Goal: Use online tool/utility: Utilize a website feature to perform a specific function

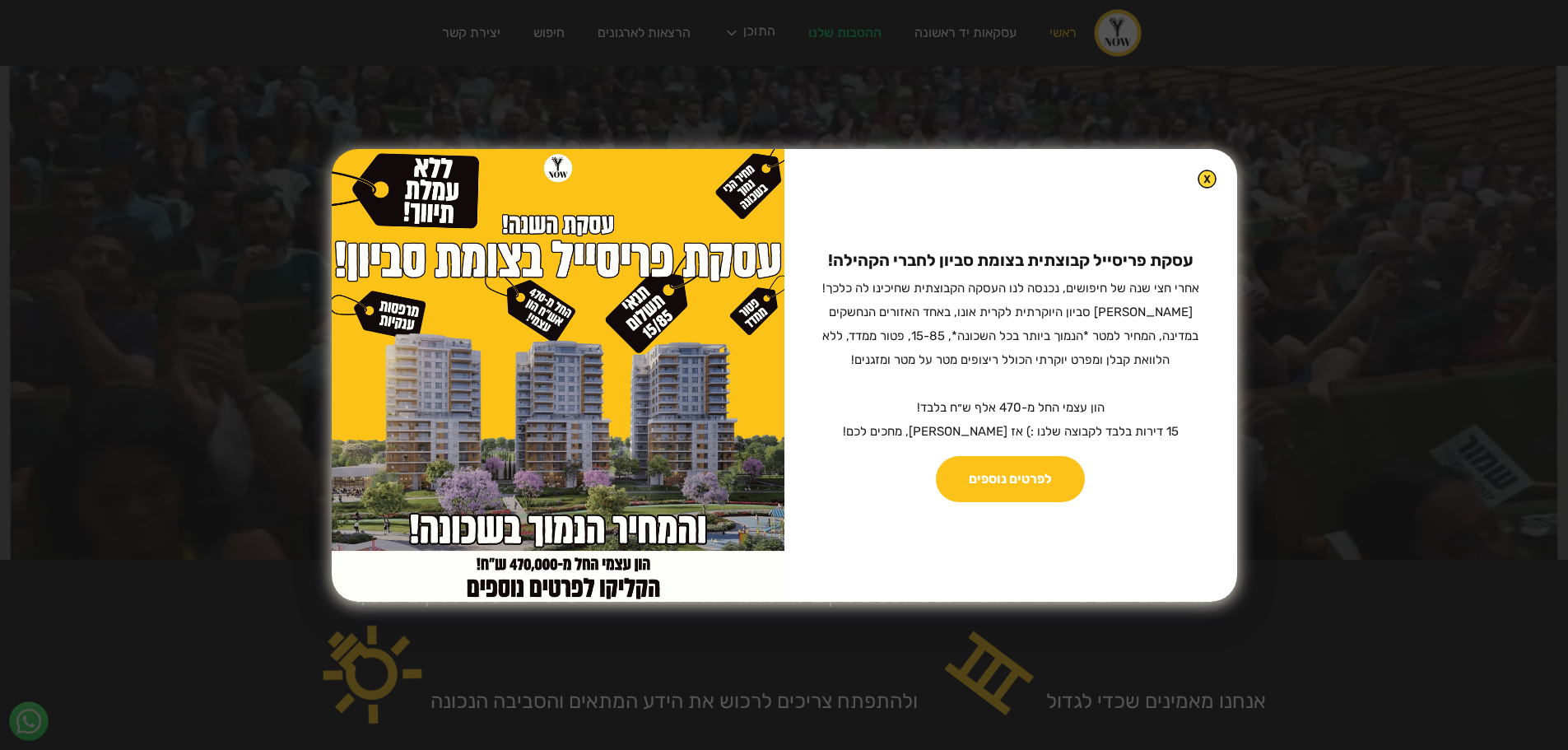
click at [1197, 174] on img at bounding box center [1206, 178] width 19 height 19
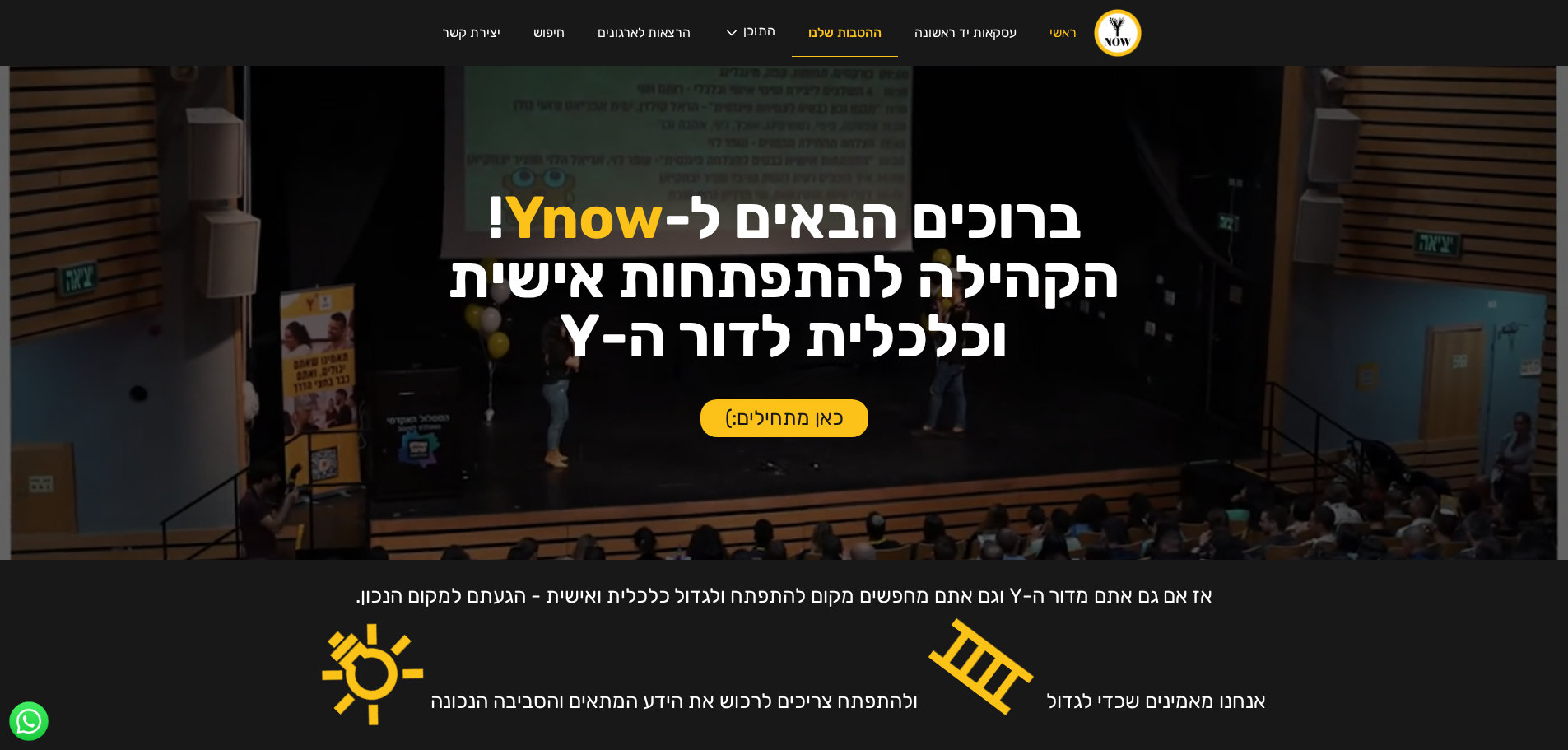
click at [829, 22] on link "ההטבות שלנו" at bounding box center [845, 33] width 106 height 47
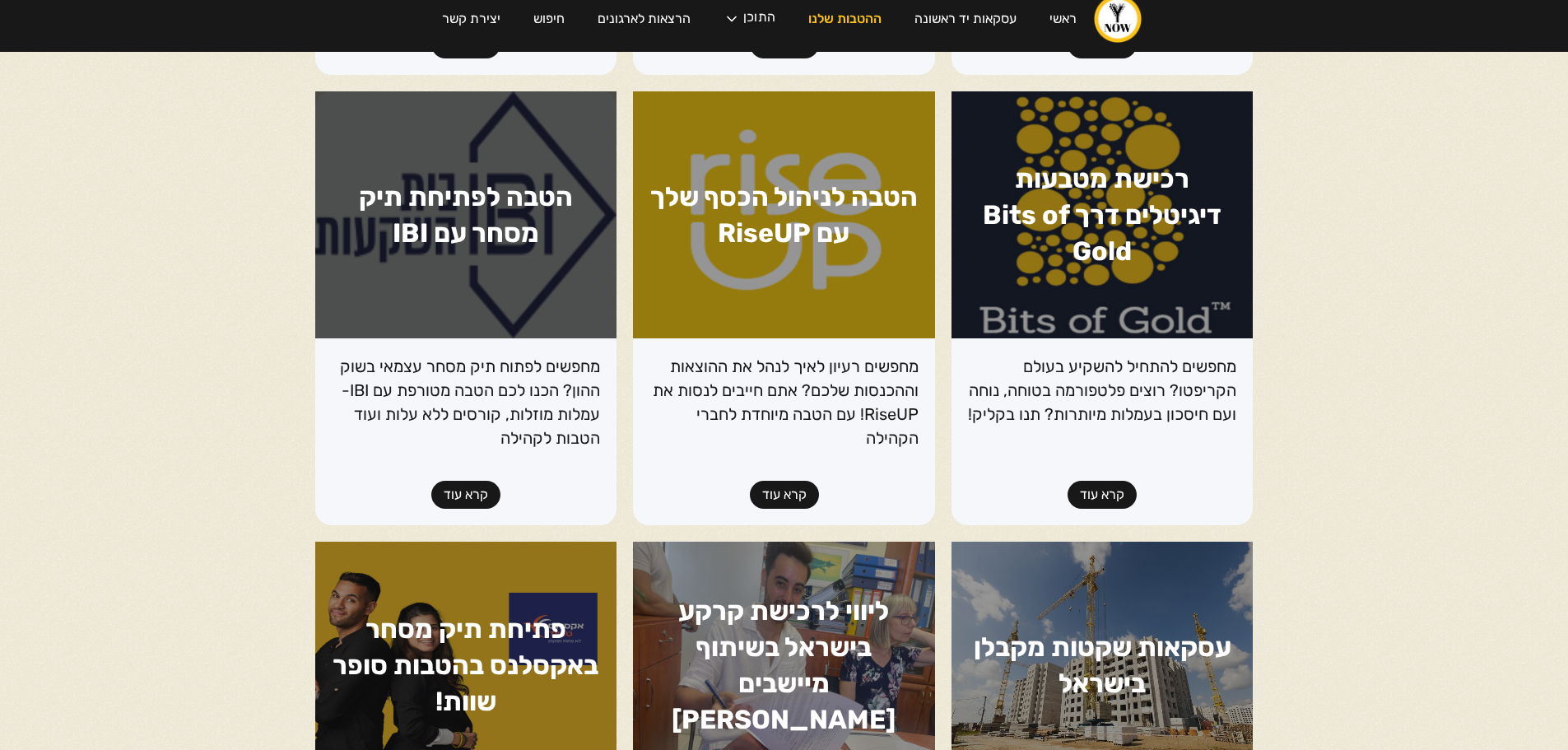
scroll to position [740, 0]
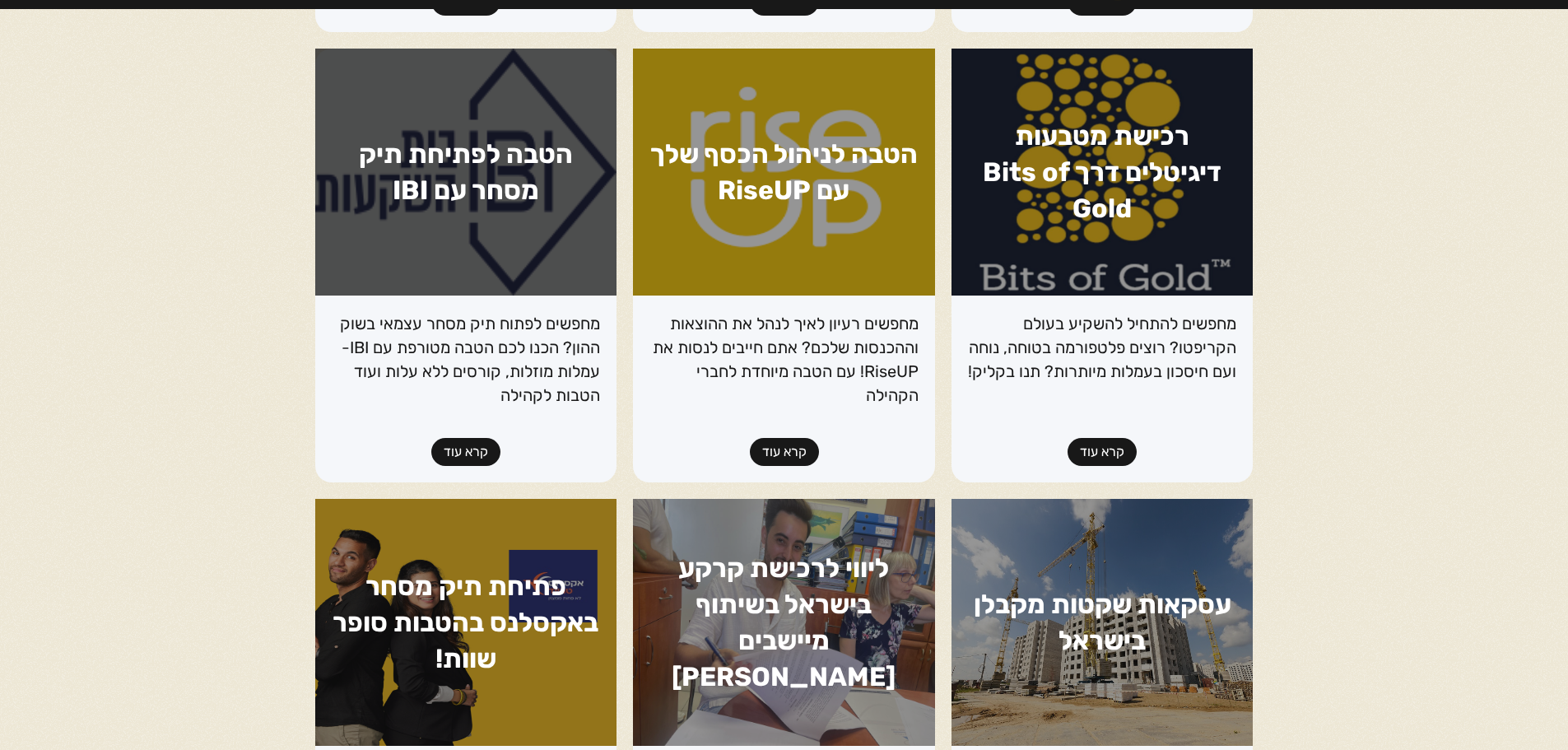
click at [505, 170] on h1 "הטבה לפתיחת תיק מסחר עם IBI" at bounding box center [466, 172] width 302 height 246
click at [470, 444] on link "קרא עוד" at bounding box center [465, 451] width 69 height 28
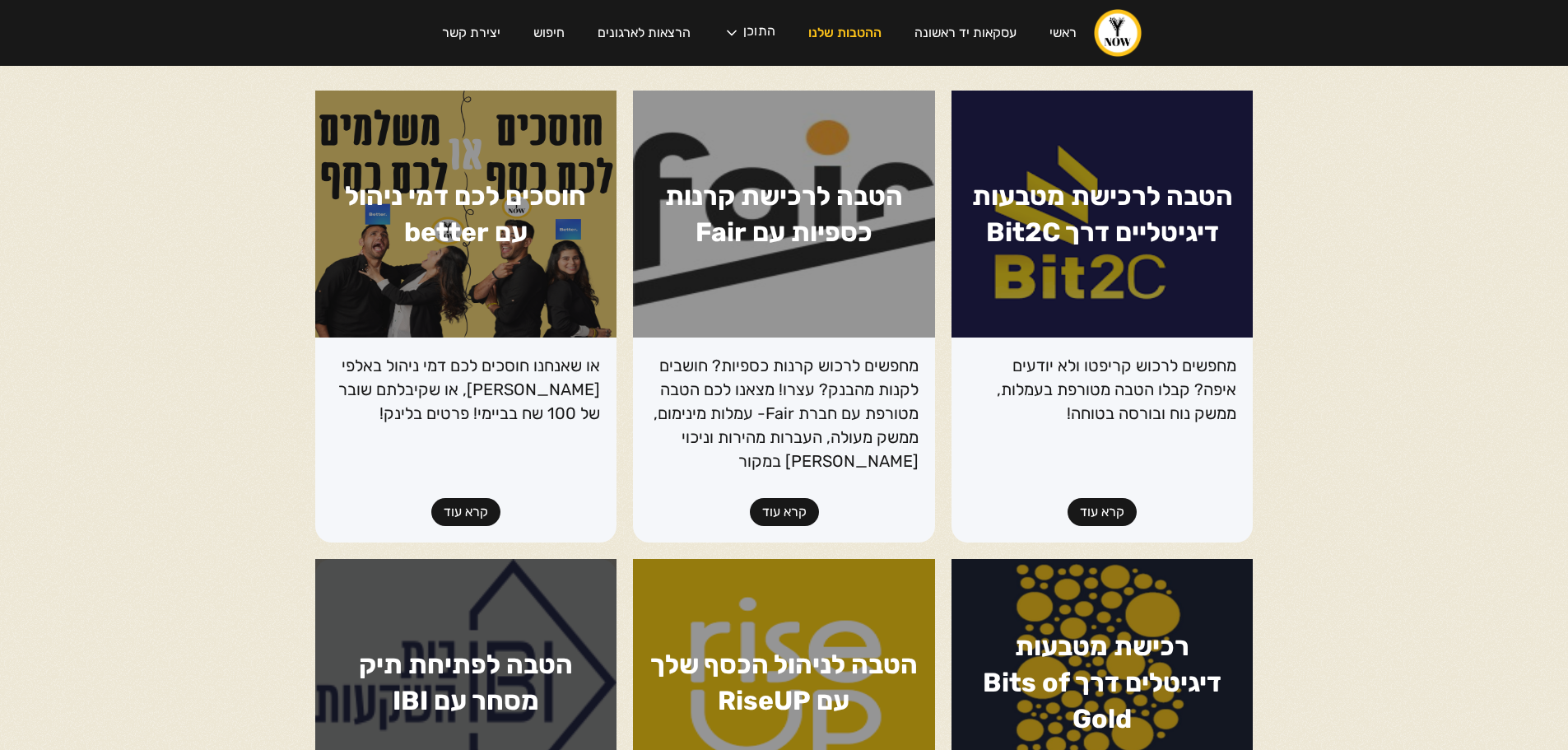
scroll to position [228, 0]
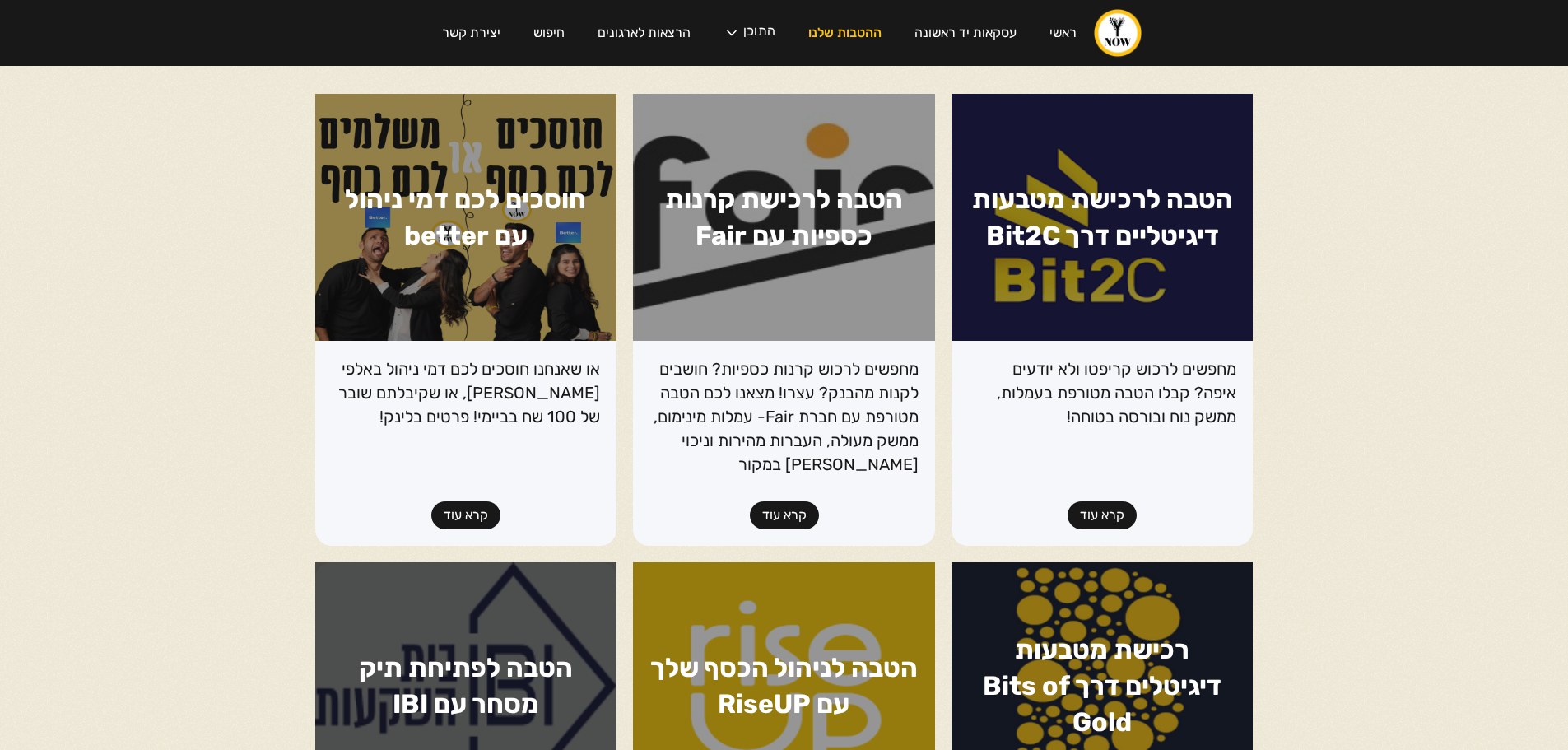
click at [1114, 507] on link "קרא עוד" at bounding box center [1102, 514] width 69 height 28
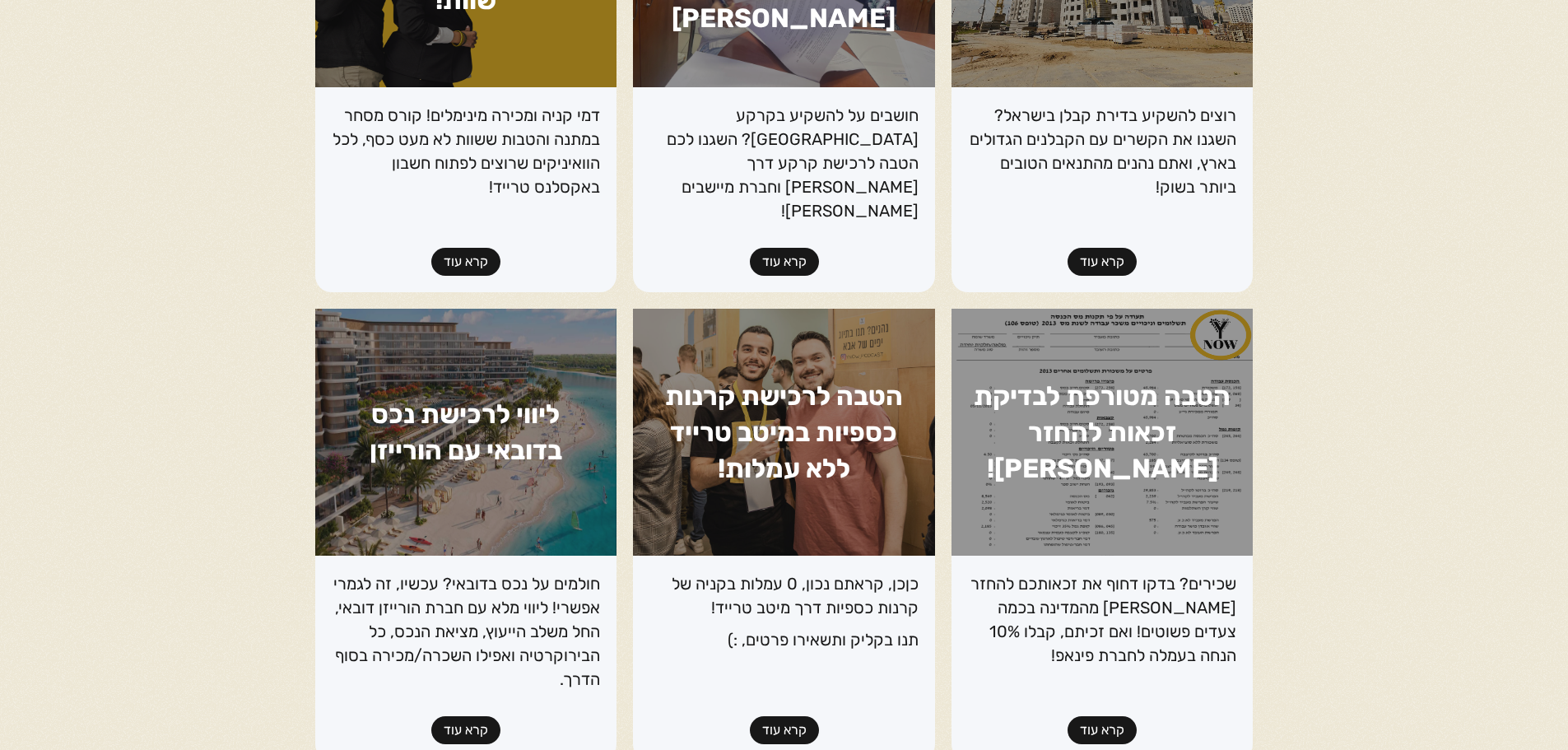
scroll to position [1563, 0]
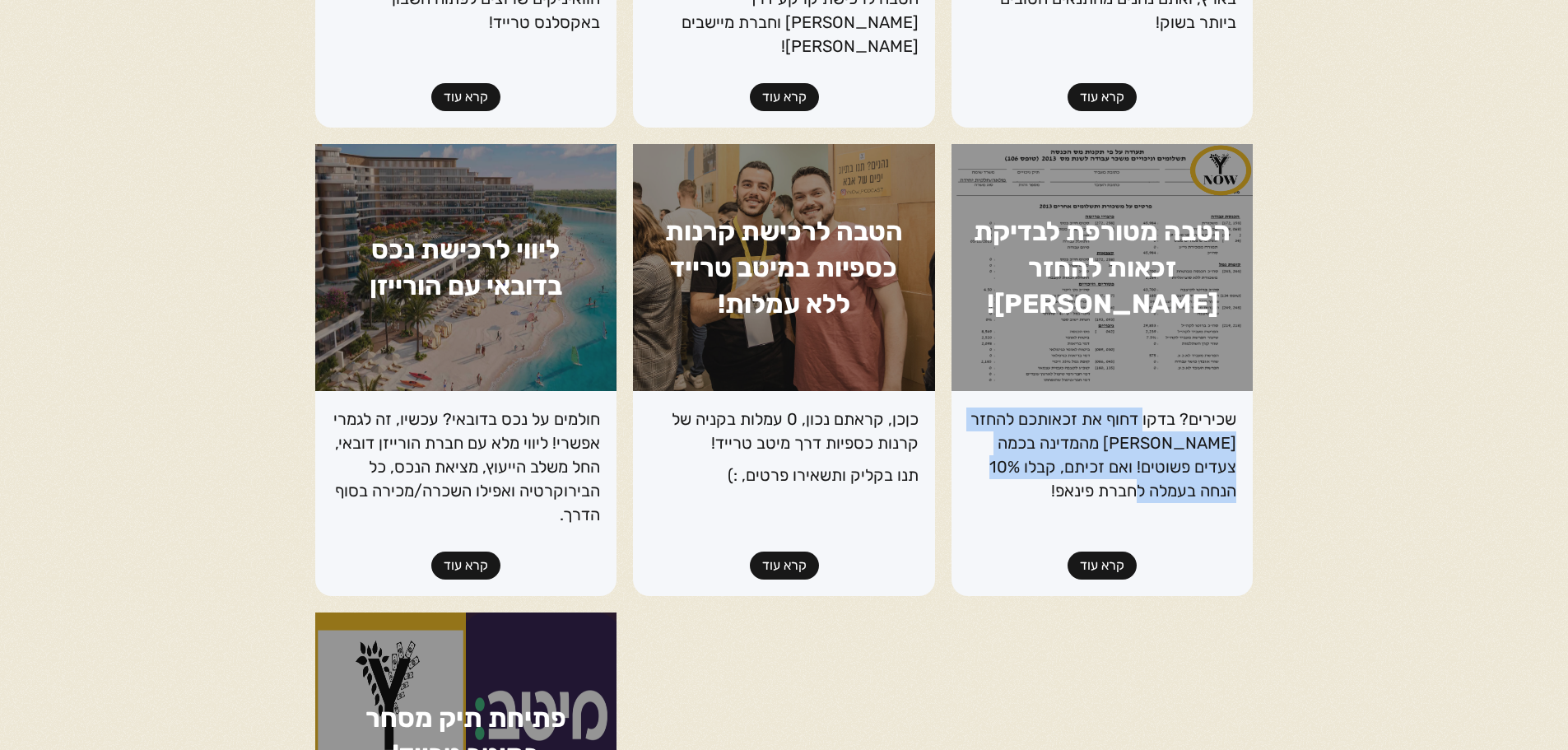
drag, startPoint x: 1146, startPoint y: 396, endPoint x: 1141, endPoint y: 485, distance: 89.1
click at [1141, 485] on div "שכירים? בדקו דחוף את זכאותכם להחזר מס מהמדינה בכמה צעדים פשוטים! ואם זכיתם, קבל…" at bounding box center [1102, 459] width 269 height 103
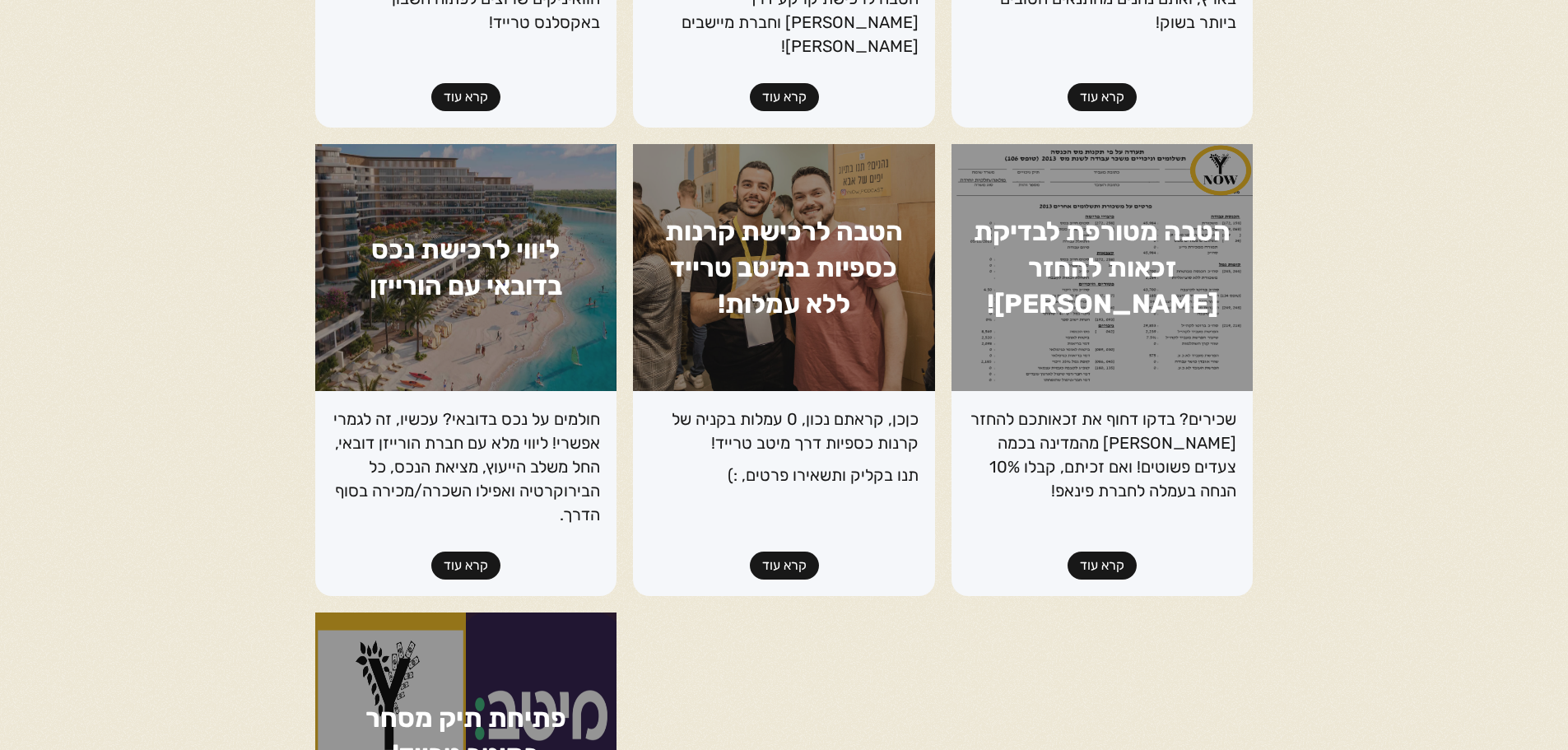
click at [1141, 485] on div "שכירים? בדקו דחוף את זכאותכם להחזר מס מהמדינה בכמה צעדים פשוטים! ואם זכיתם, קבל…" at bounding box center [1102, 459] width 269 height 103
drag, startPoint x: 1116, startPoint y: 380, endPoint x: 1107, endPoint y: 455, distance: 75.5
click at [1107, 455] on div "שכירים? בדקו דחוף את זכאותכם להחזר מס מהמדינה בכמה צעדים פשוטים! ואם זכיתם, קבל…" at bounding box center [1103, 494] width 302 height 205
click at [1107, 455] on p "שכירים? בדקו דחוף את זכאותכם להחזר מס מהמדינה בכמה צעדים פשוטים! ואם זכיתם, קבל…" at bounding box center [1102, 455] width 269 height 95
click at [1113, 551] on link "קרא עוד" at bounding box center [1102, 565] width 69 height 28
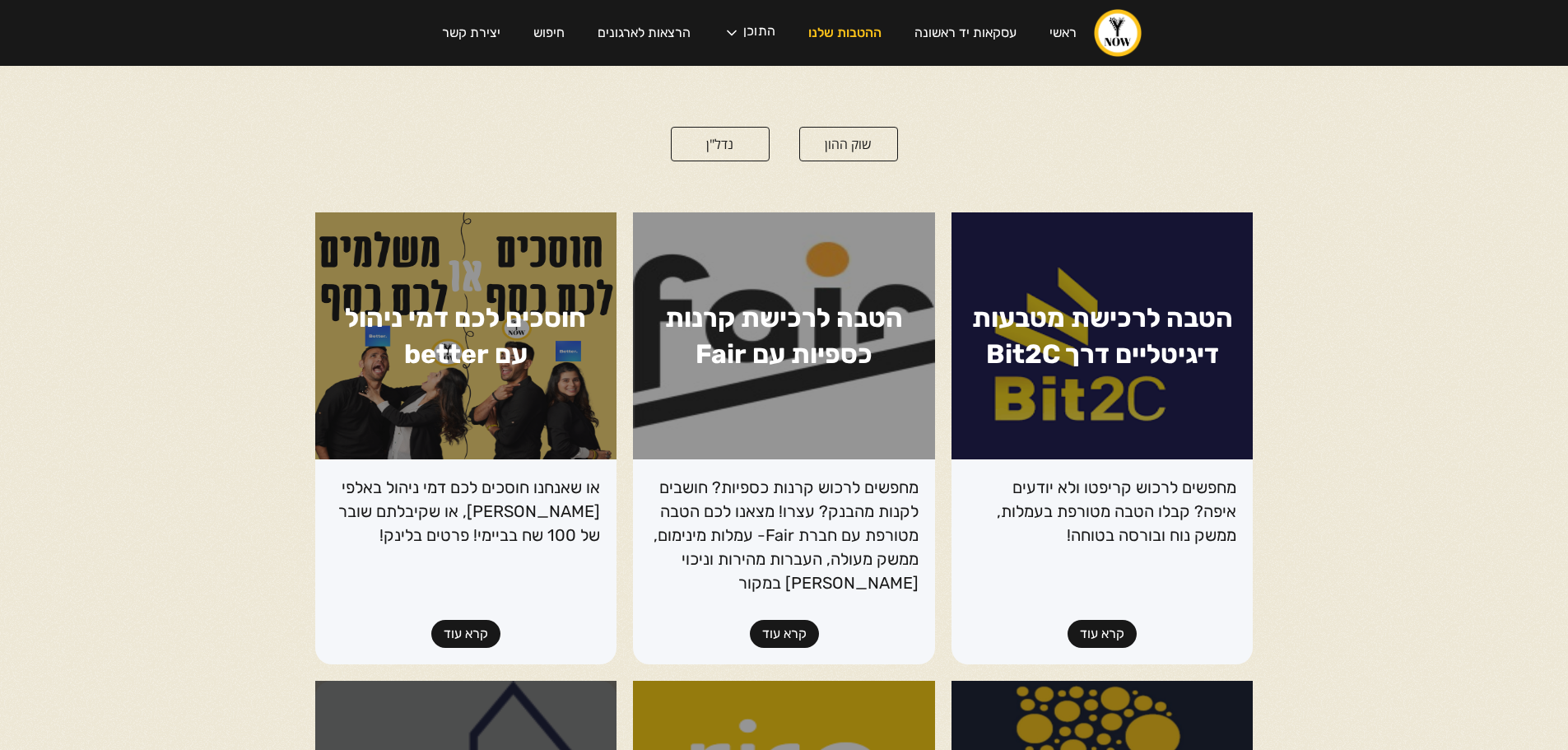
scroll to position [0, 0]
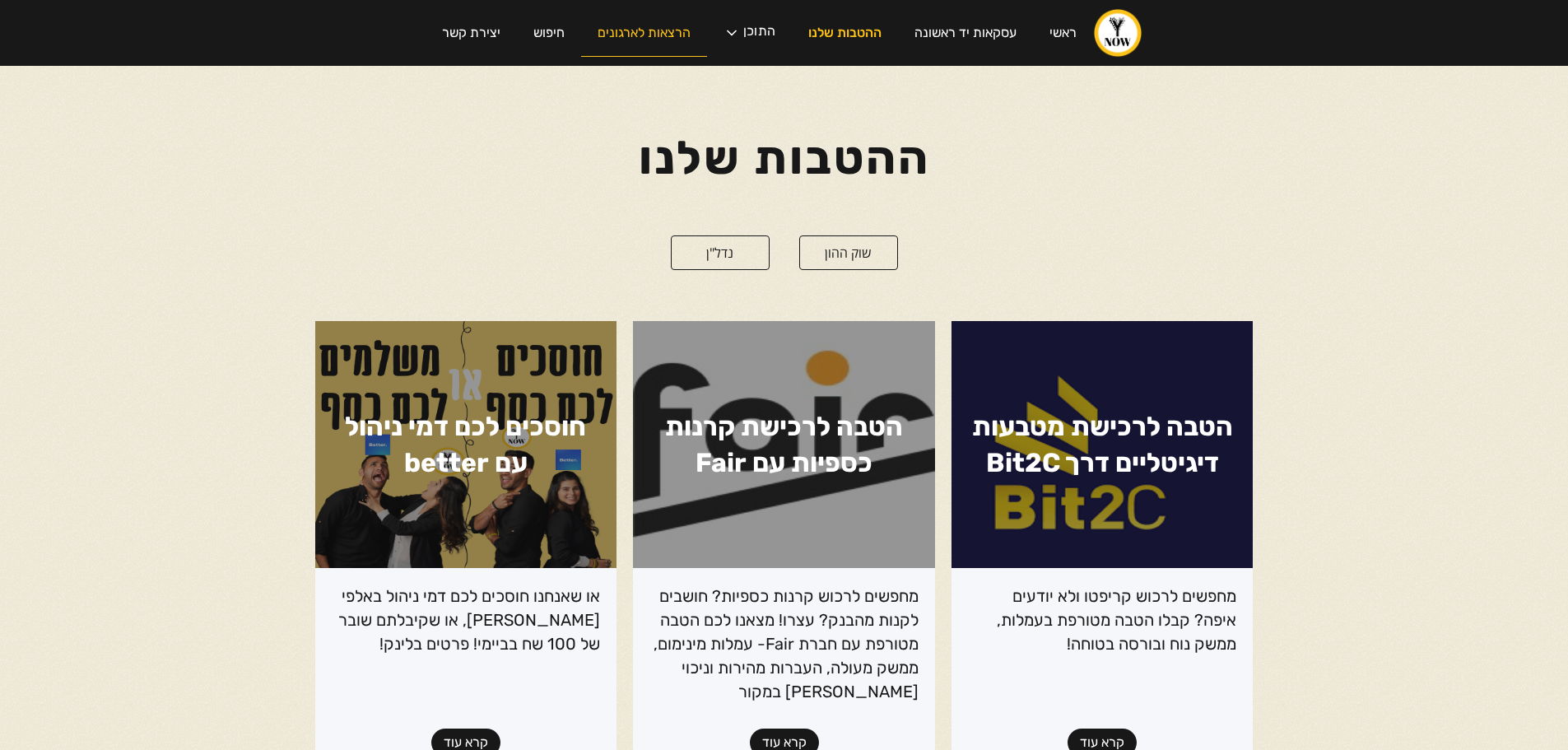
click at [650, 32] on link "הרצאות לארגונים" at bounding box center [644, 33] width 126 height 47
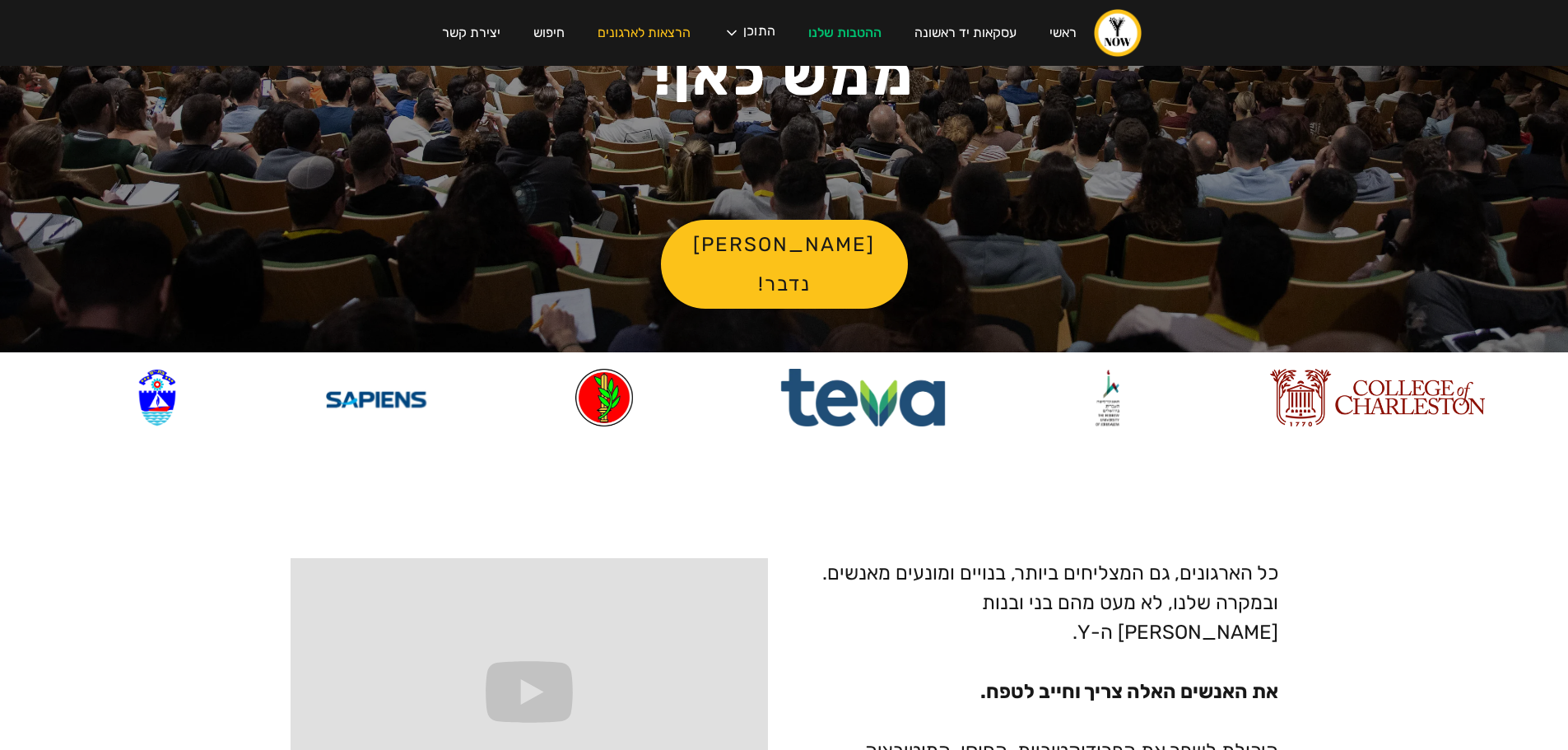
scroll to position [329, 0]
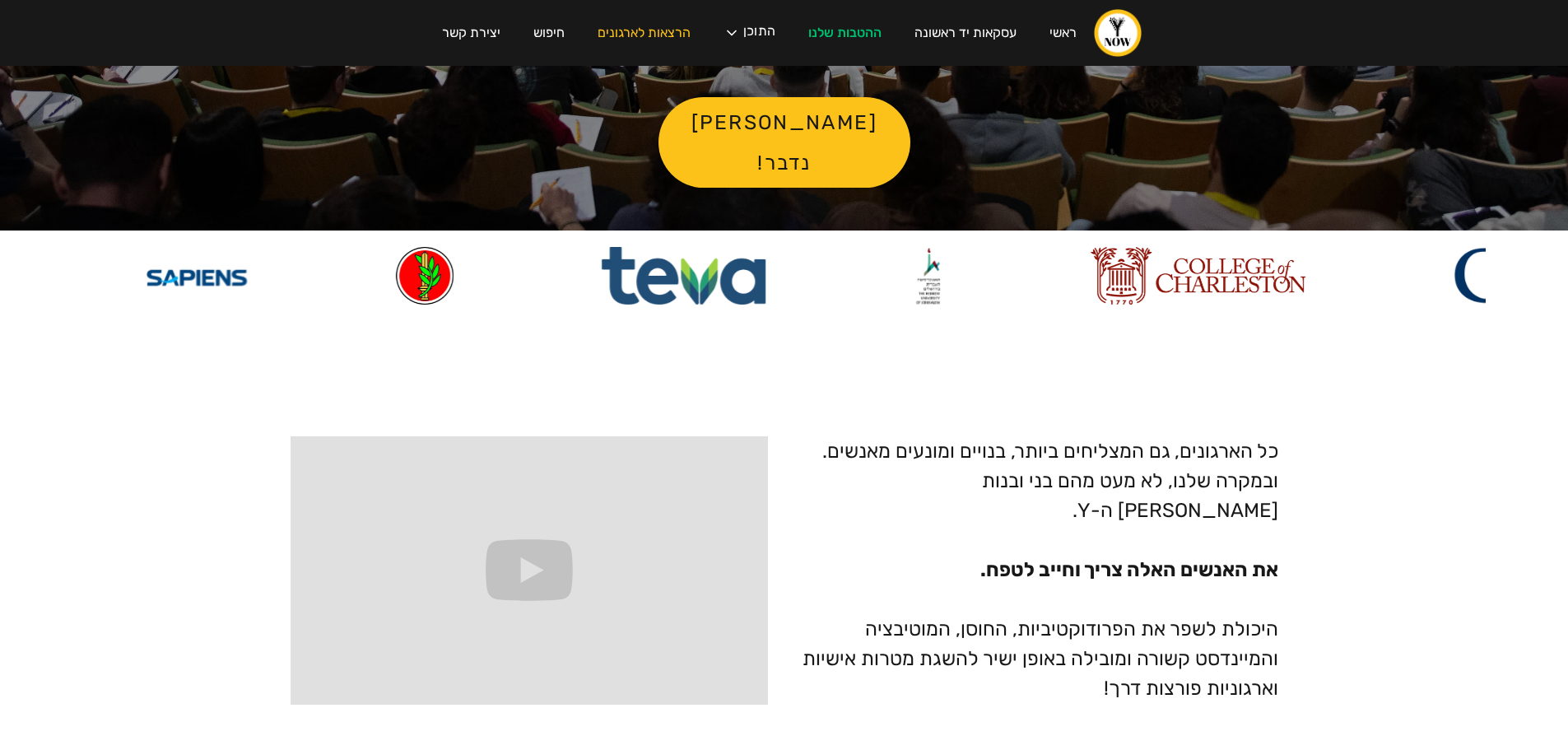
click at [801, 161] on link "יאללה בואו נדבר!" at bounding box center [784, 142] width 252 height 91
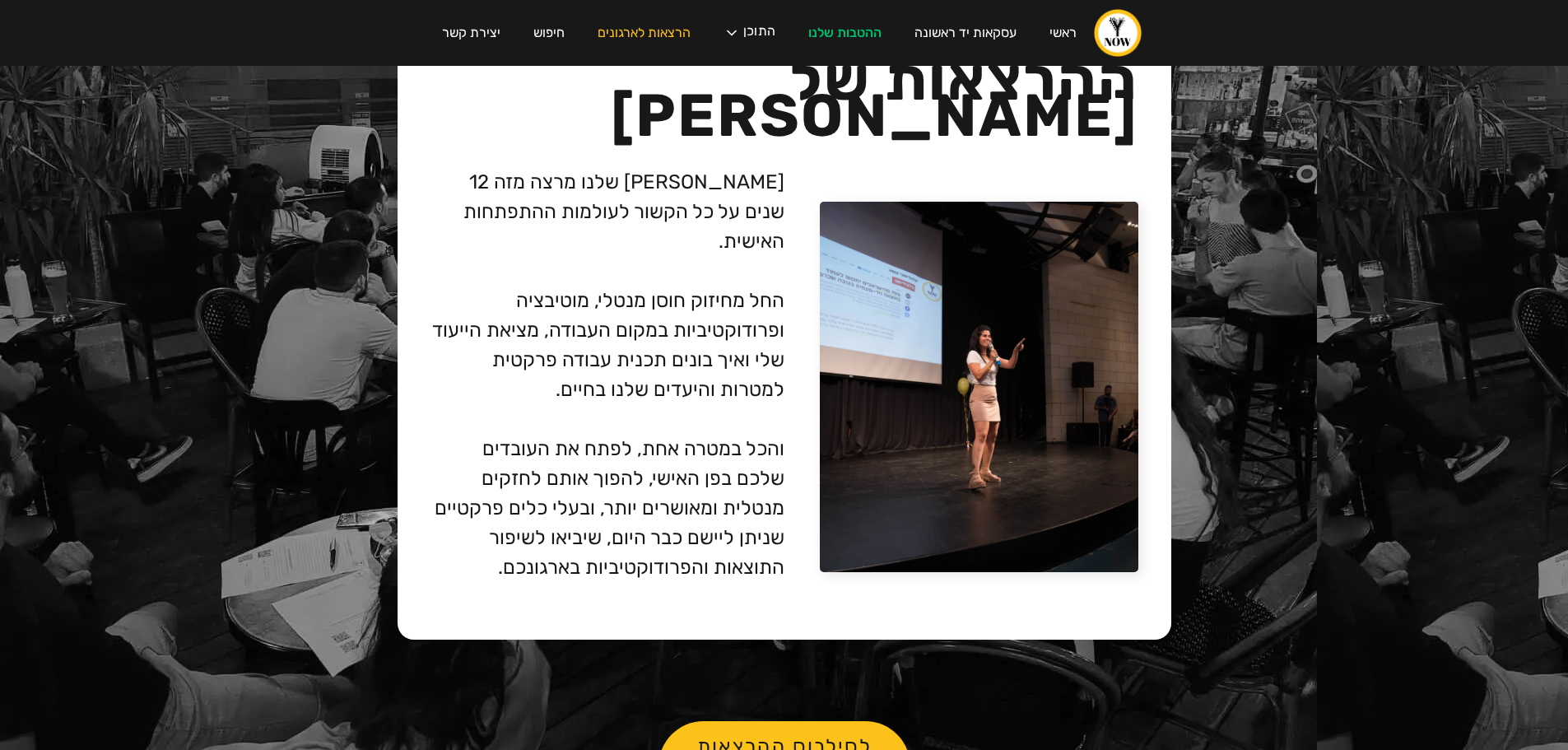
scroll to position [4050, 0]
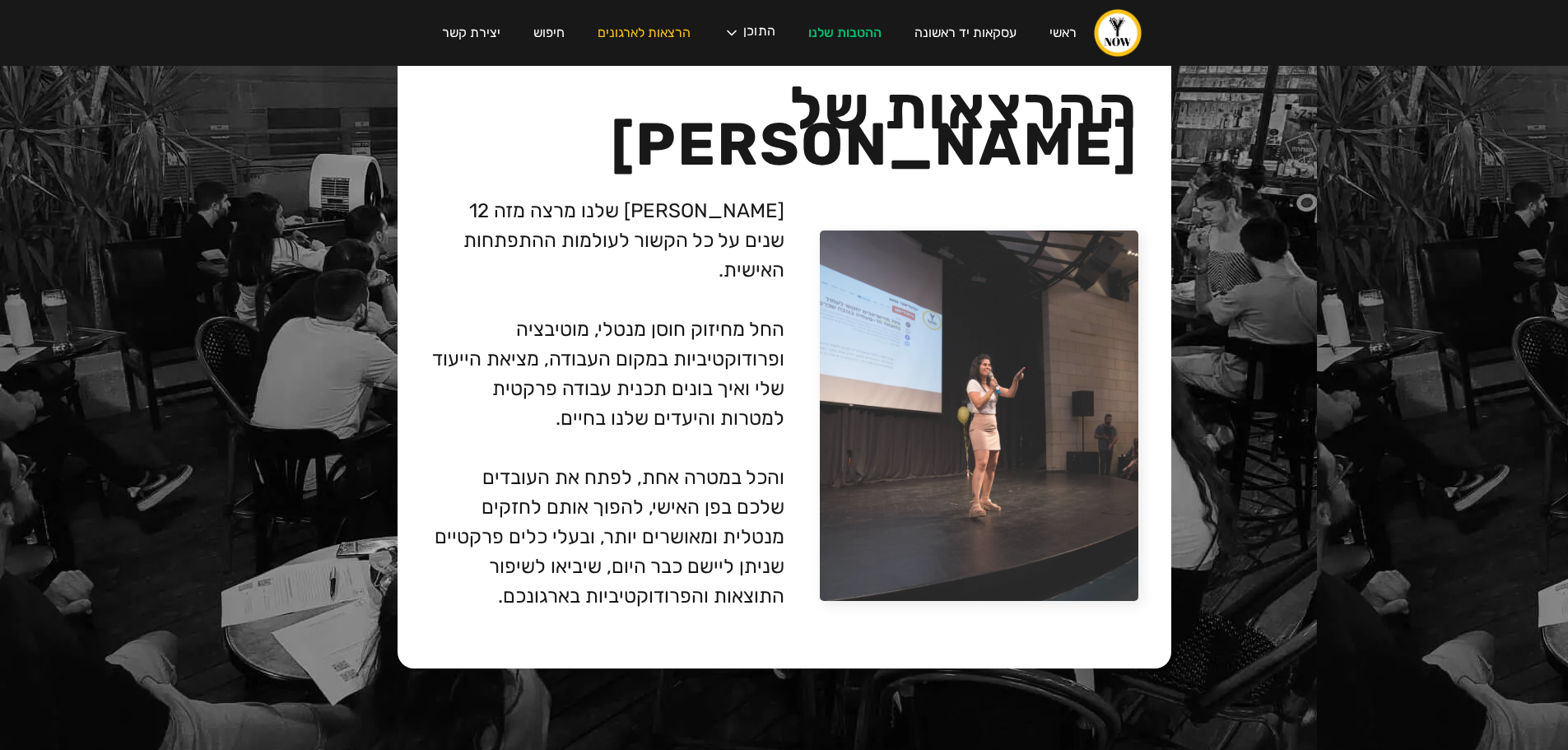
scroll to position [3638, 0]
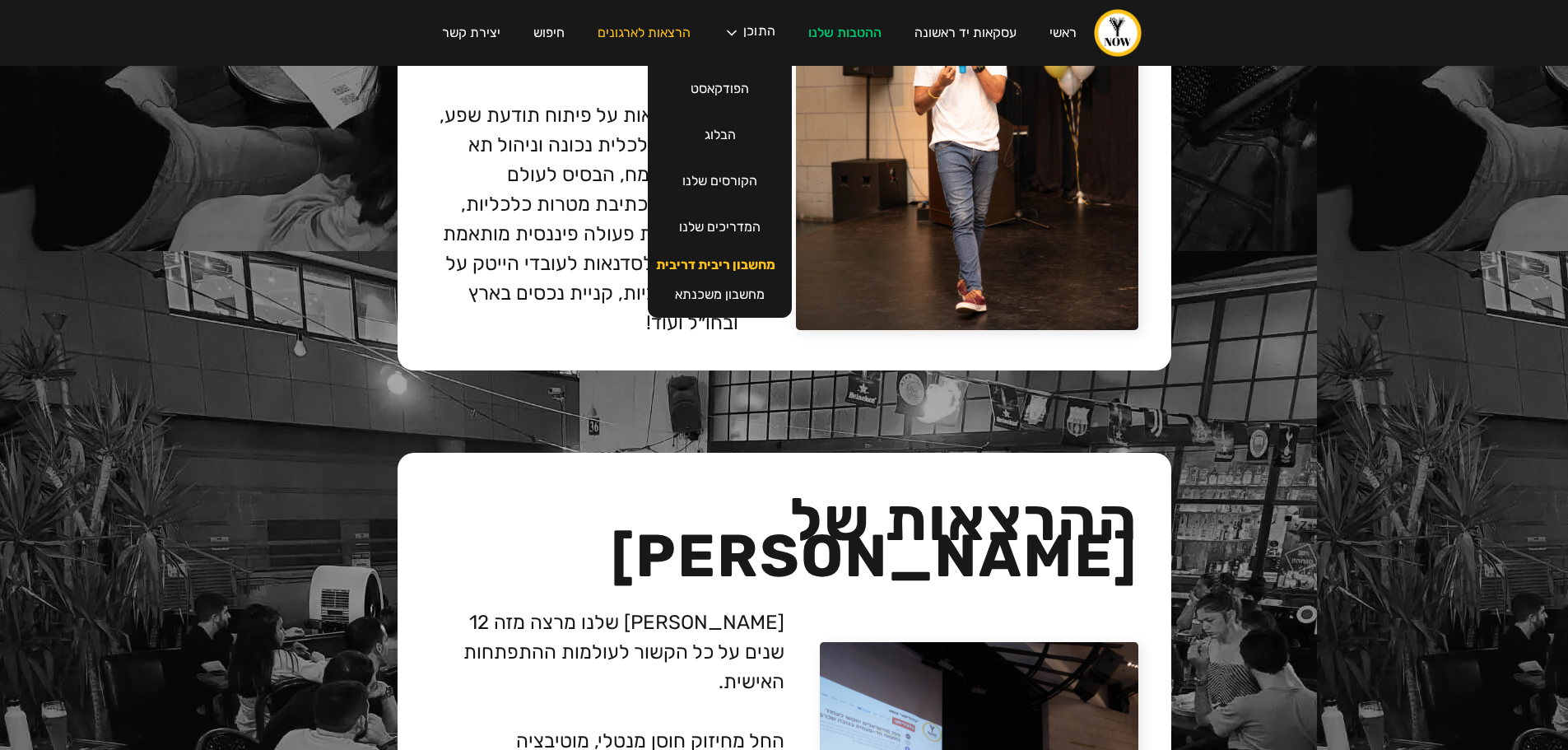
click at [741, 271] on link "מחשבון ריבית דריבית" at bounding box center [715, 264] width 152 height 30
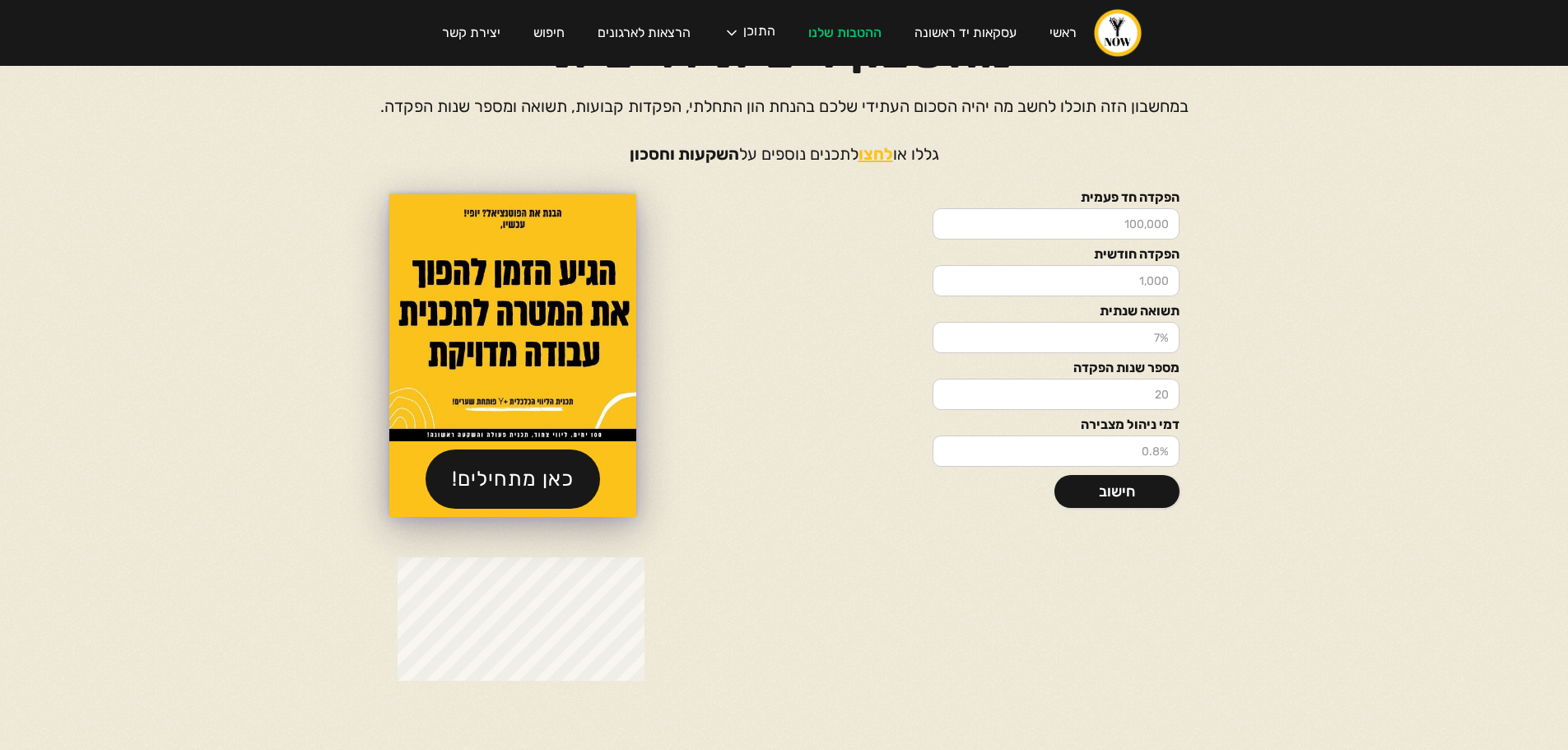
scroll to position [82, 0]
click at [995, 216] on input "הפקדה חד פעמית" at bounding box center [1056, 223] width 246 height 31
click at [995, 217] on input "הפקדה חד פעמית" at bounding box center [1056, 223] width 246 height 31
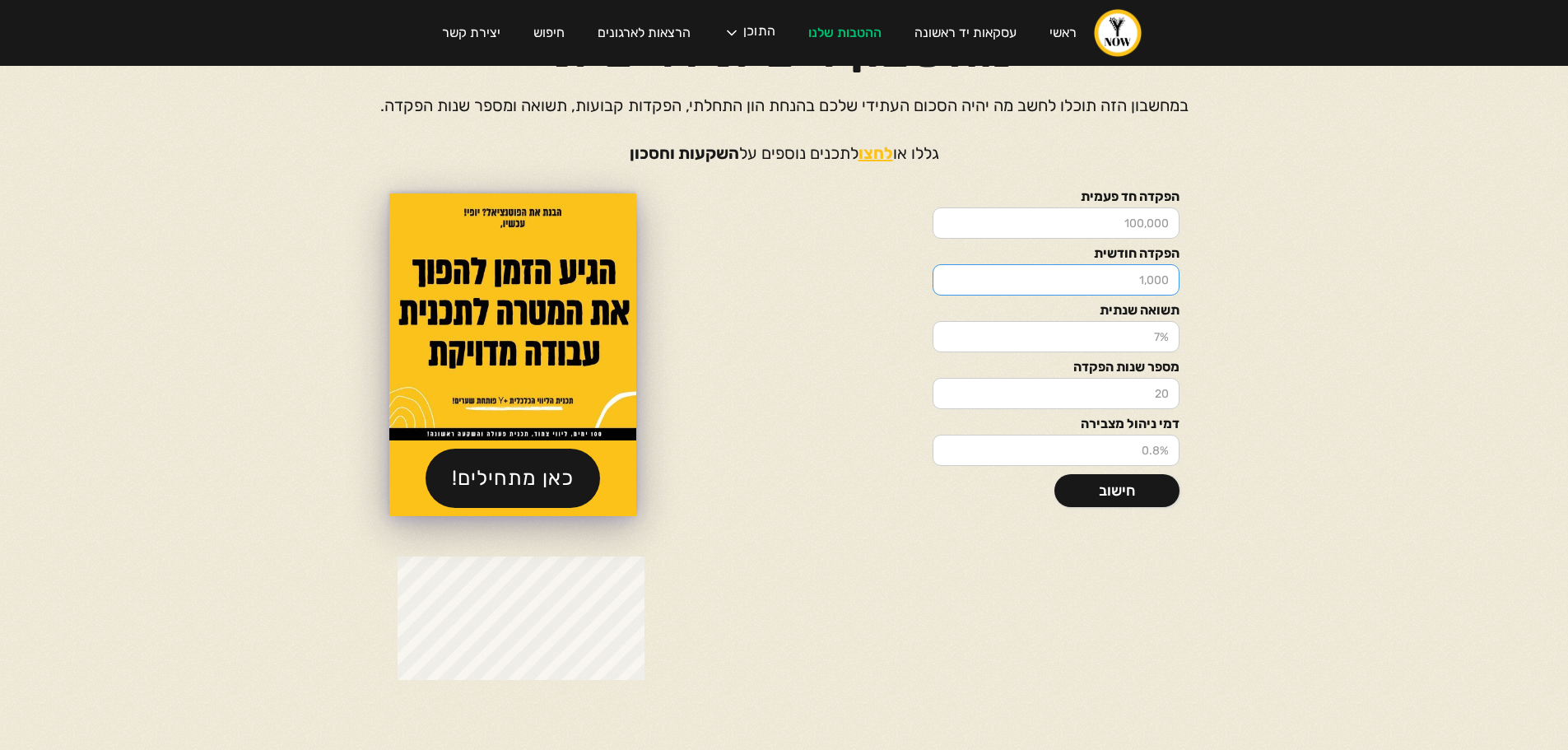
click at [1088, 288] on input "הפקדה חודשית" at bounding box center [1056, 280] width 246 height 31
click at [1107, 202] on label "הפקדה חד פעמית" at bounding box center [1056, 196] width 246 height 13
click at [1107, 208] on input "הפקדה חד פעמית" at bounding box center [1056, 223] width 246 height 31
click at [1099, 226] on input "הפקדה חד פעמית" at bounding box center [1056, 223] width 246 height 31
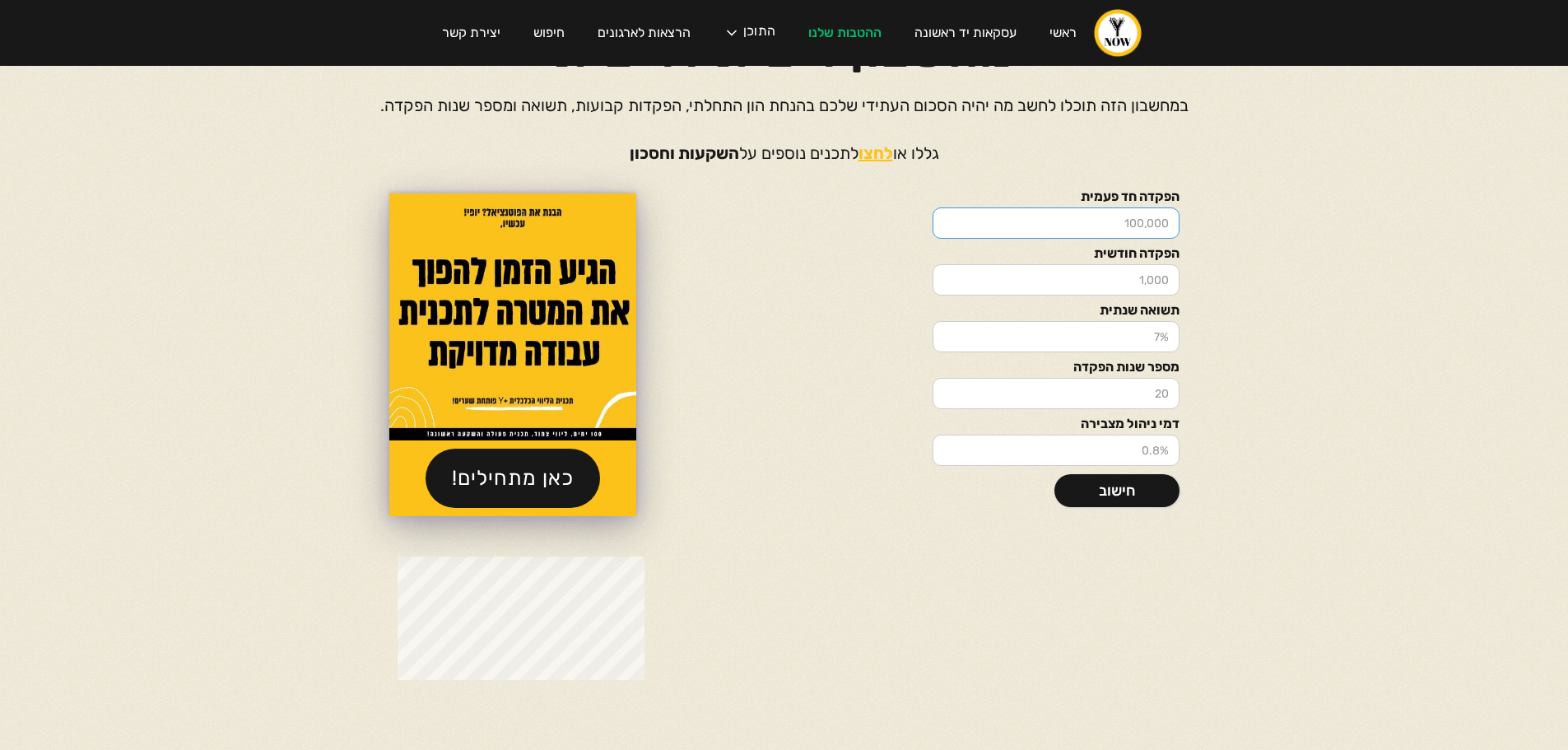
click at [1099, 226] on input "הפקדה חד פעמית" at bounding box center [1056, 223] width 246 height 31
click at [1162, 226] on input "100000" at bounding box center [1056, 223] width 246 height 31
click at [1165, 228] on input "10000" at bounding box center [1056, 223] width 246 height 31
type input "100000"
click at [1143, 281] on input "הפקדה חודשית" at bounding box center [1056, 280] width 246 height 31
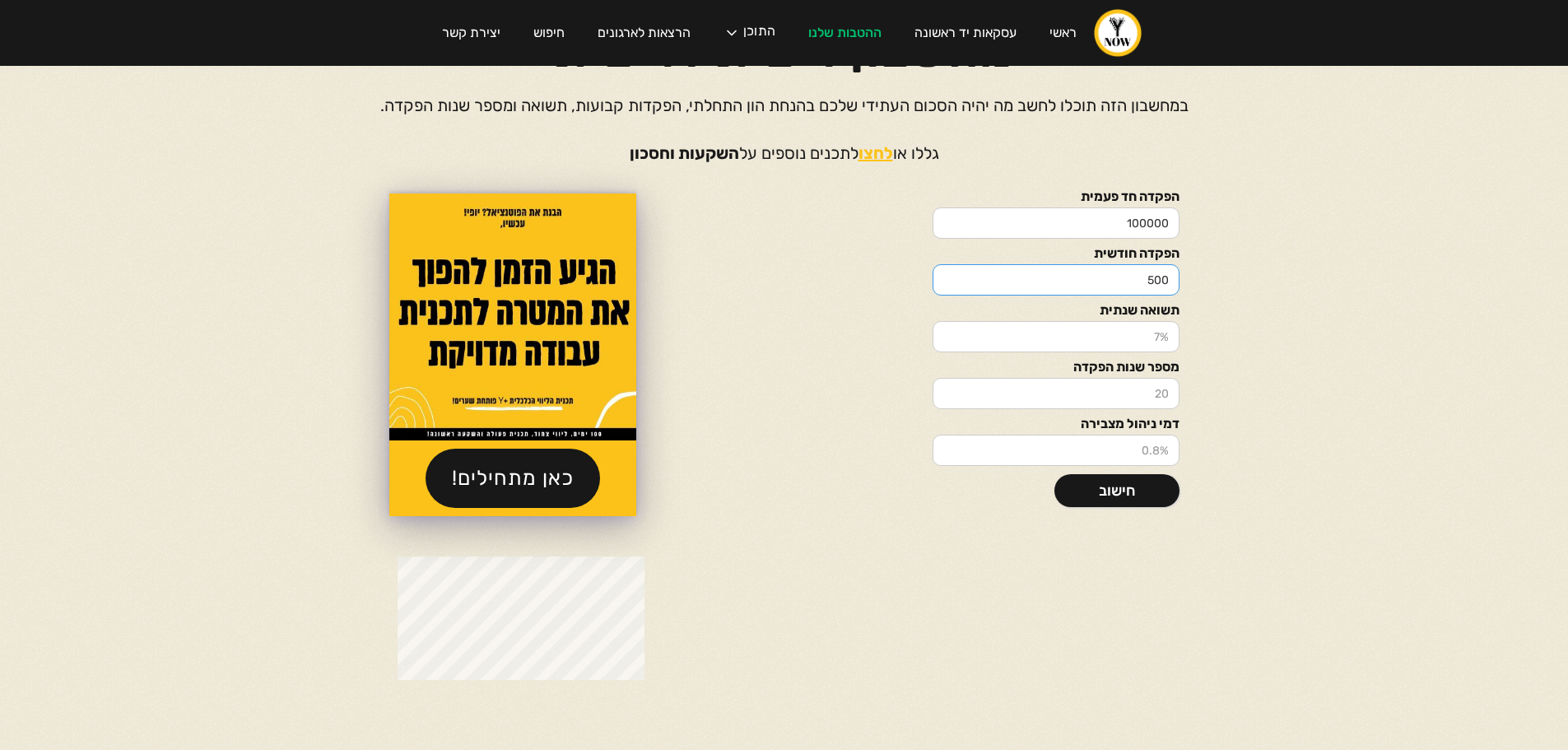
type input "500"
click at [1243, 367] on div "הפקדה חד פעמית 100000 הפקדה חודשית 500 תשואה שנתית מספר שנות הפקדה דמי ניהול מצ…" at bounding box center [784, 354] width 988 height 329
click at [1138, 385] on input "מספר שנות הפקדה" at bounding box center [1056, 393] width 246 height 31
click at [1199, 442] on div "הפקדה חד פעמית 100000 הפקדה חודשית 500 תשואה שנתית מספר שנות הפקדה דמי ניהול מצ…" at bounding box center [784, 354] width 988 height 329
click at [945, 451] on input "-1" at bounding box center [1056, 450] width 246 height 31
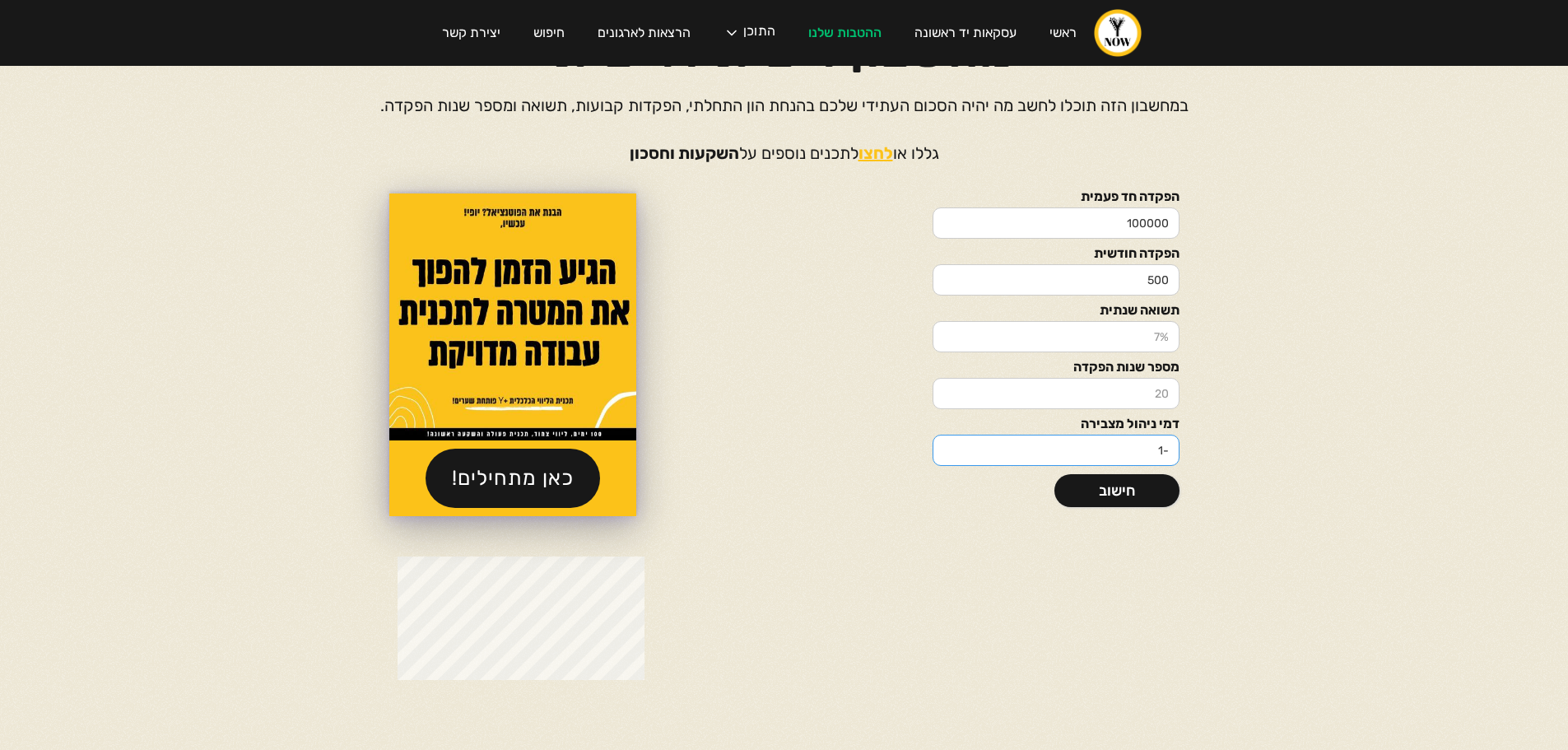
click at [983, 451] on input "-1" at bounding box center [1056, 450] width 246 height 31
click at [944, 445] on input "0" at bounding box center [1056, 450] width 246 height 31
click at [947, 445] on input "1" at bounding box center [1056, 450] width 246 height 31
drag, startPoint x: 964, startPoint y: 452, endPoint x: 1225, endPoint y: 475, distance: 262.0
click at [1232, 477] on div "הפקדה חד פעמית 100000 הפקדה חודשית 500 תשואה שנתית מספר שנות הפקדה דמי ניהול מצ…" at bounding box center [784, 354] width 988 height 329
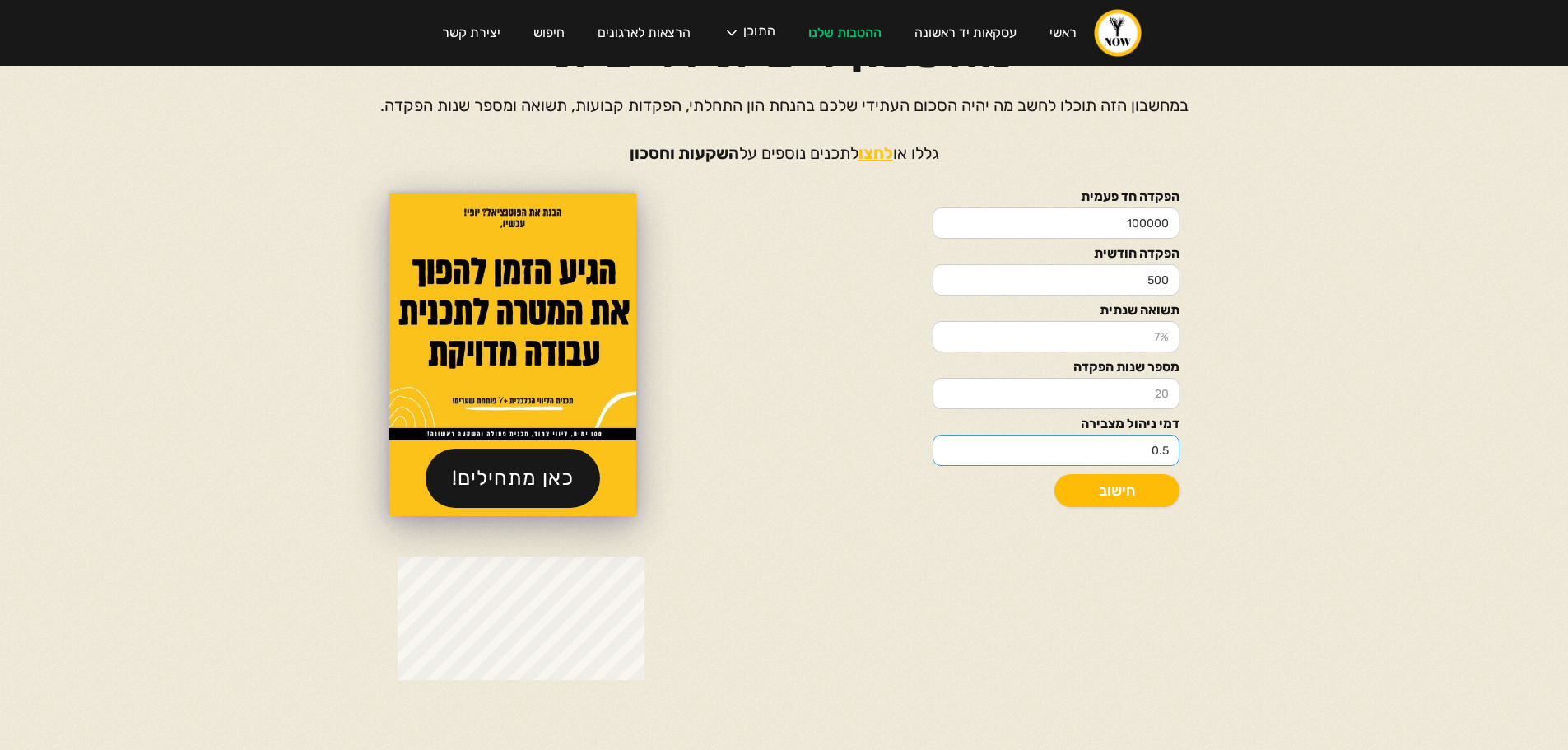
type input "0.5"
click at [1165, 489] on link "חישוב" at bounding box center [1116, 490] width 125 height 33
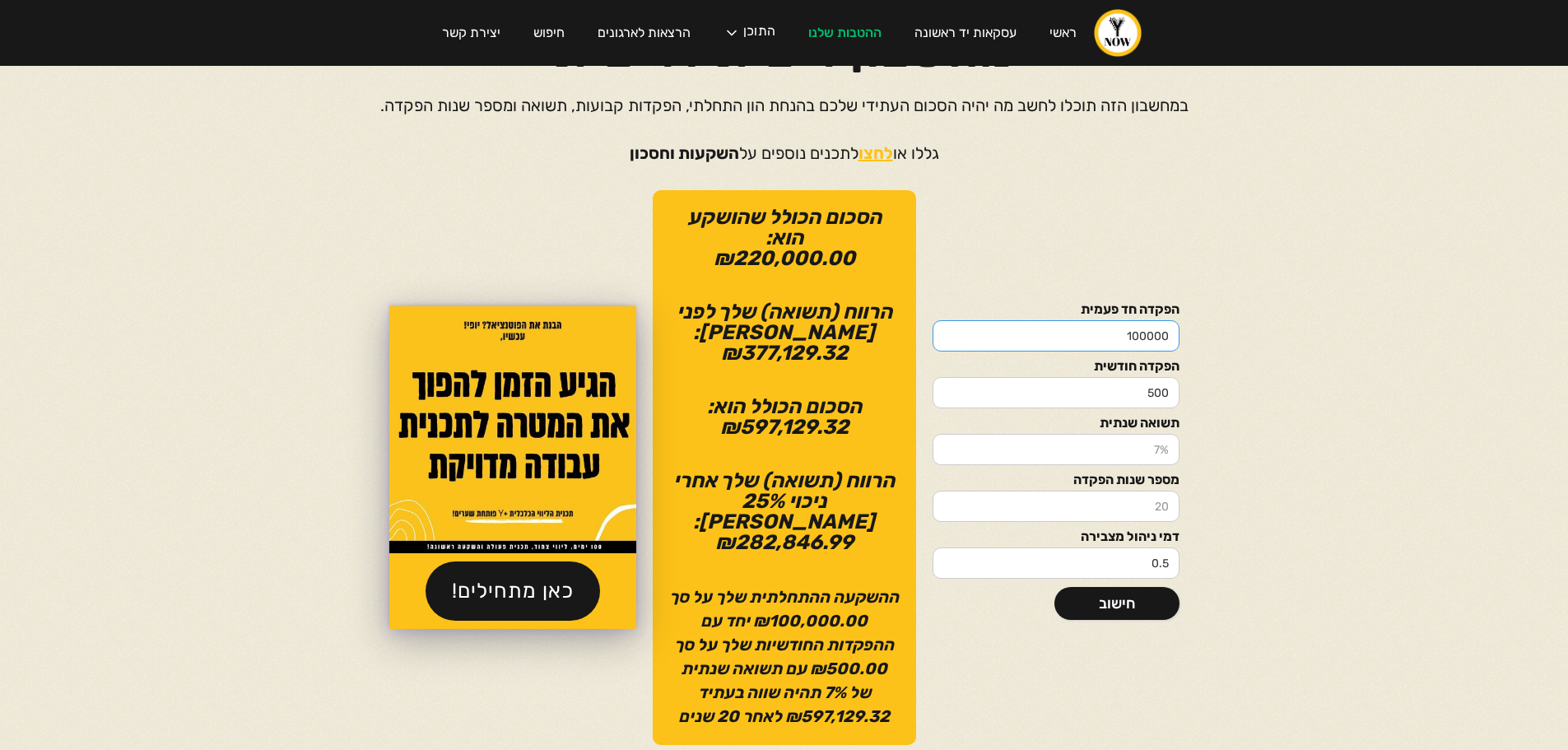
click at [1148, 322] on input "100000" at bounding box center [1056, 335] width 246 height 31
click at [1131, 325] on input "100000" at bounding box center [1056, 335] width 246 height 31
type input "200000"
click at [1295, 393] on body "ראשי עסקאות יד ראשונה ההטבות שלנו התוכן הפודקאסט הבלוג הקורסים שלנו המדריכים של…" at bounding box center [784, 293] width 1568 height 750
click at [1119, 598] on link "חישוב" at bounding box center [1116, 603] width 125 height 33
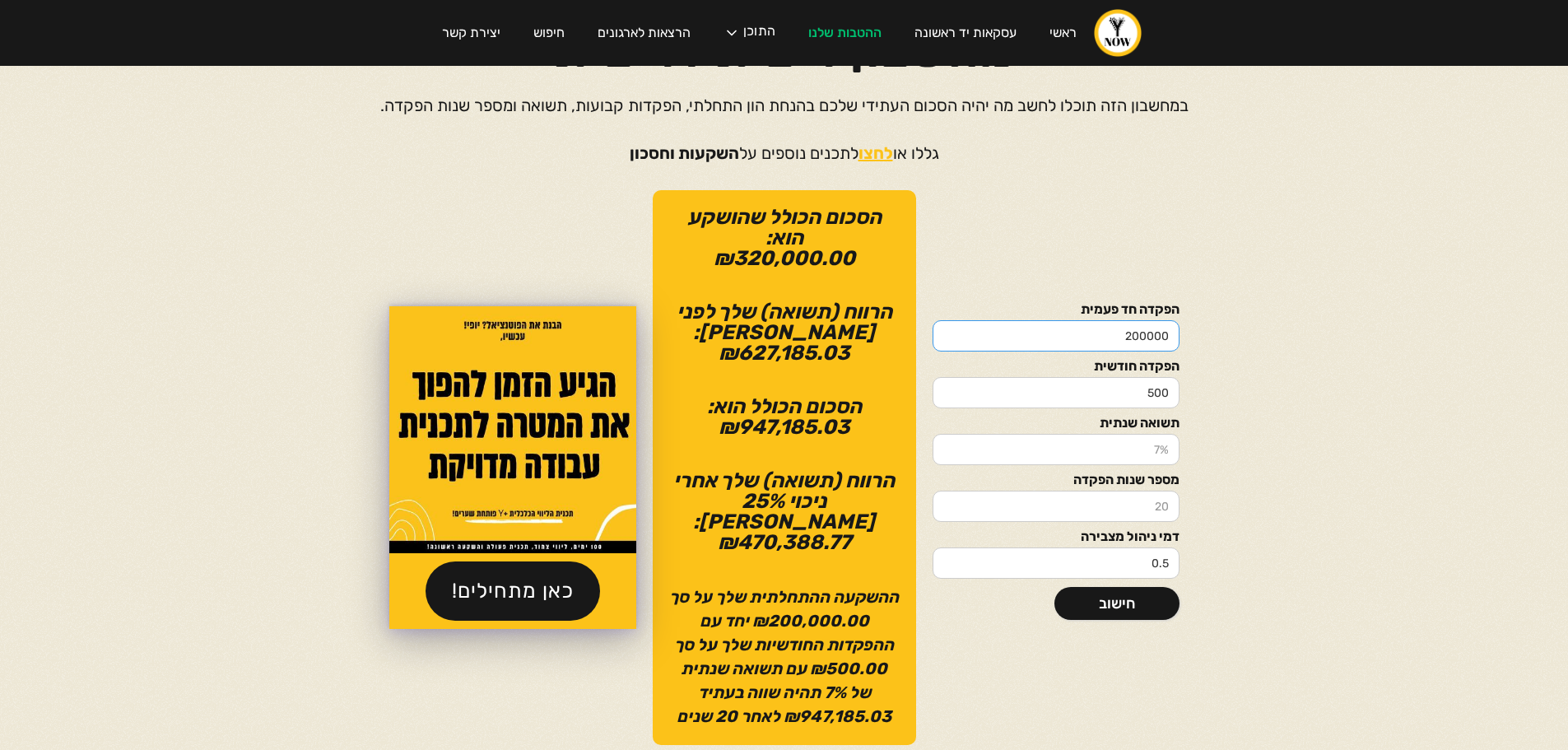
click at [1137, 326] on input "200000" at bounding box center [1056, 335] width 246 height 31
click at [1127, 325] on input "200000" at bounding box center [1056, 335] width 246 height 31
click at [1059, 388] on input "500" at bounding box center [1056, 392] width 246 height 31
drag, startPoint x: 985, startPoint y: 387, endPoint x: 1325, endPoint y: 386, distance: 340.0
click at [1325, 386] on body "ראשי עסקאות יד ראשונה ההטבות שלנו התוכן הפודקאסט הבלוג הקורסים שלנו המדריכים של…" at bounding box center [784, 293] width 1568 height 750
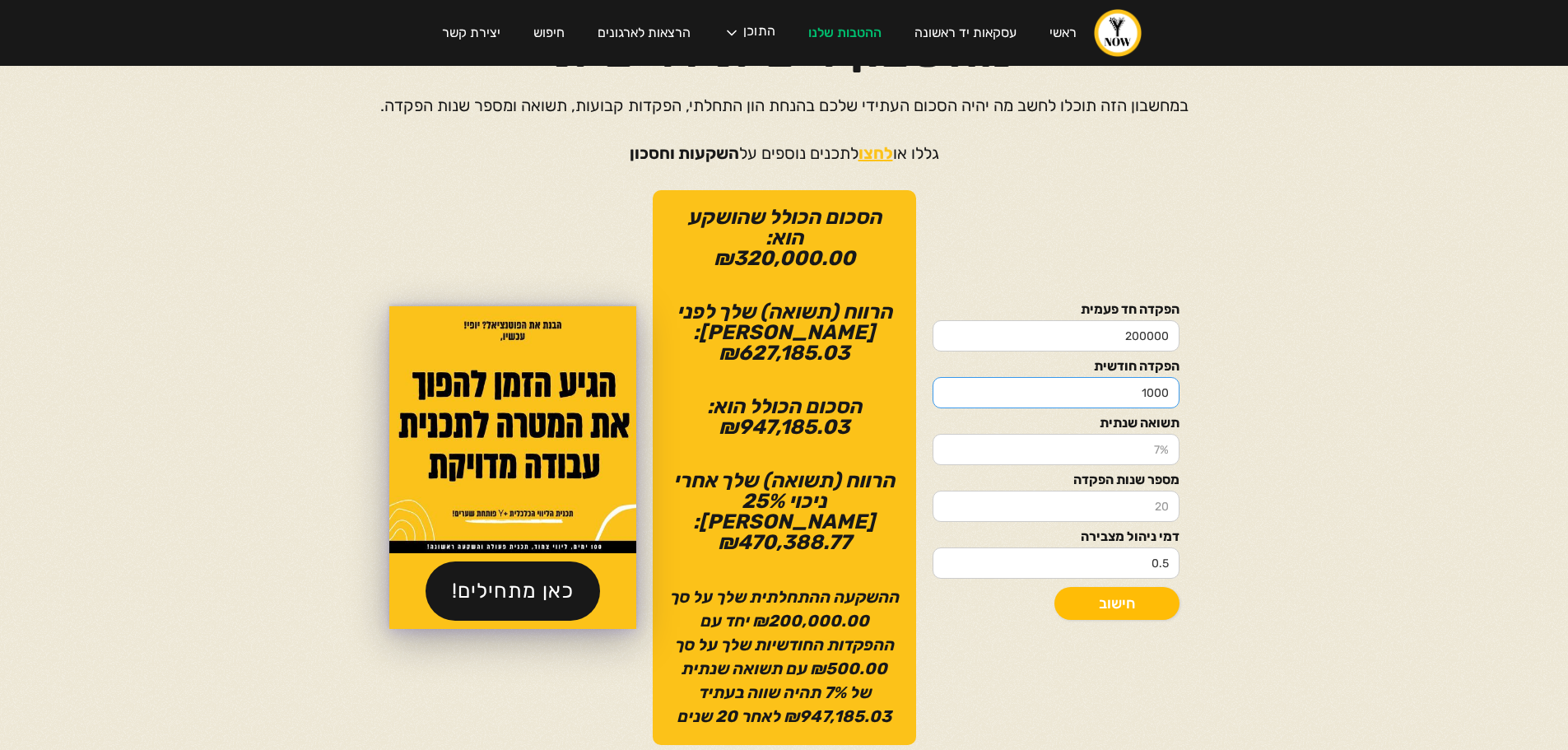
type input "1000"
click at [1098, 596] on link "חישוב" at bounding box center [1116, 603] width 125 height 33
drag, startPoint x: 1131, startPoint y: 326, endPoint x: 1138, endPoint y: 332, distance: 9.2
click at [1138, 332] on input "200000" at bounding box center [1056, 335] width 246 height 31
type input "250000"
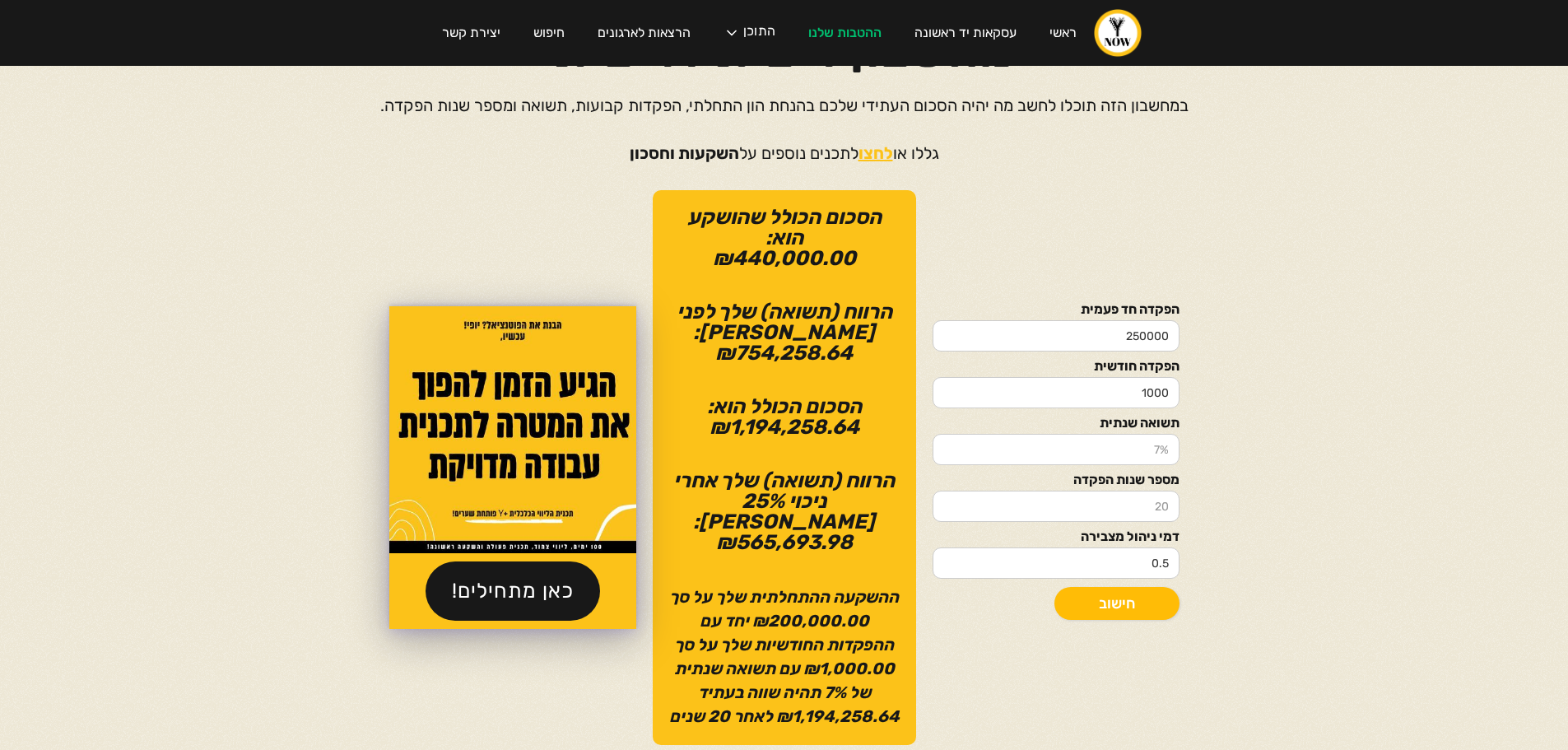
click at [1092, 586] on link "חישוב" at bounding box center [1116, 603] width 125 height 33
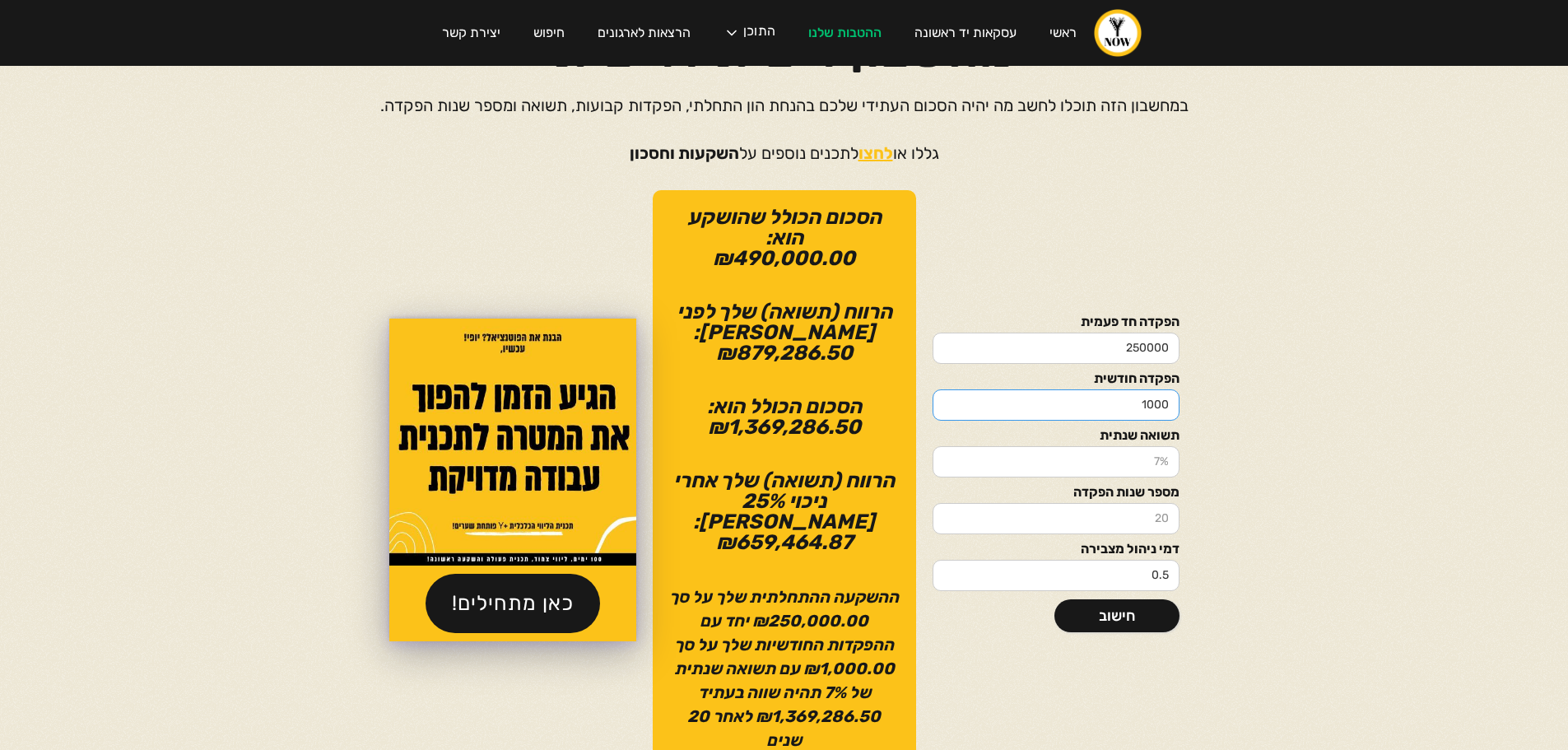
click at [1151, 392] on input "1000" at bounding box center [1056, 405] width 246 height 31
type input "1100"
click at [1113, 599] on link "חישוב" at bounding box center [1116, 615] width 125 height 33
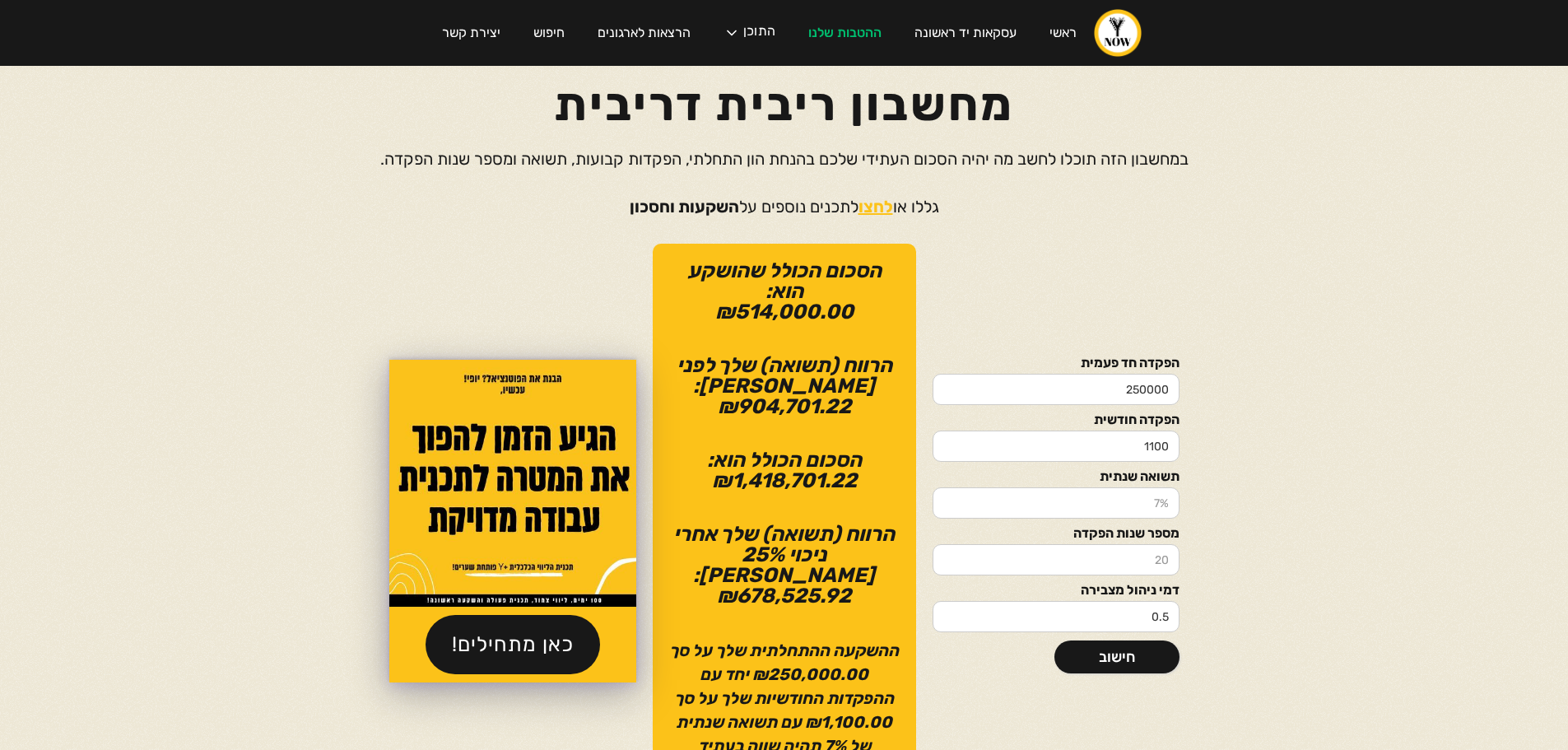
scroll to position [0, 0]
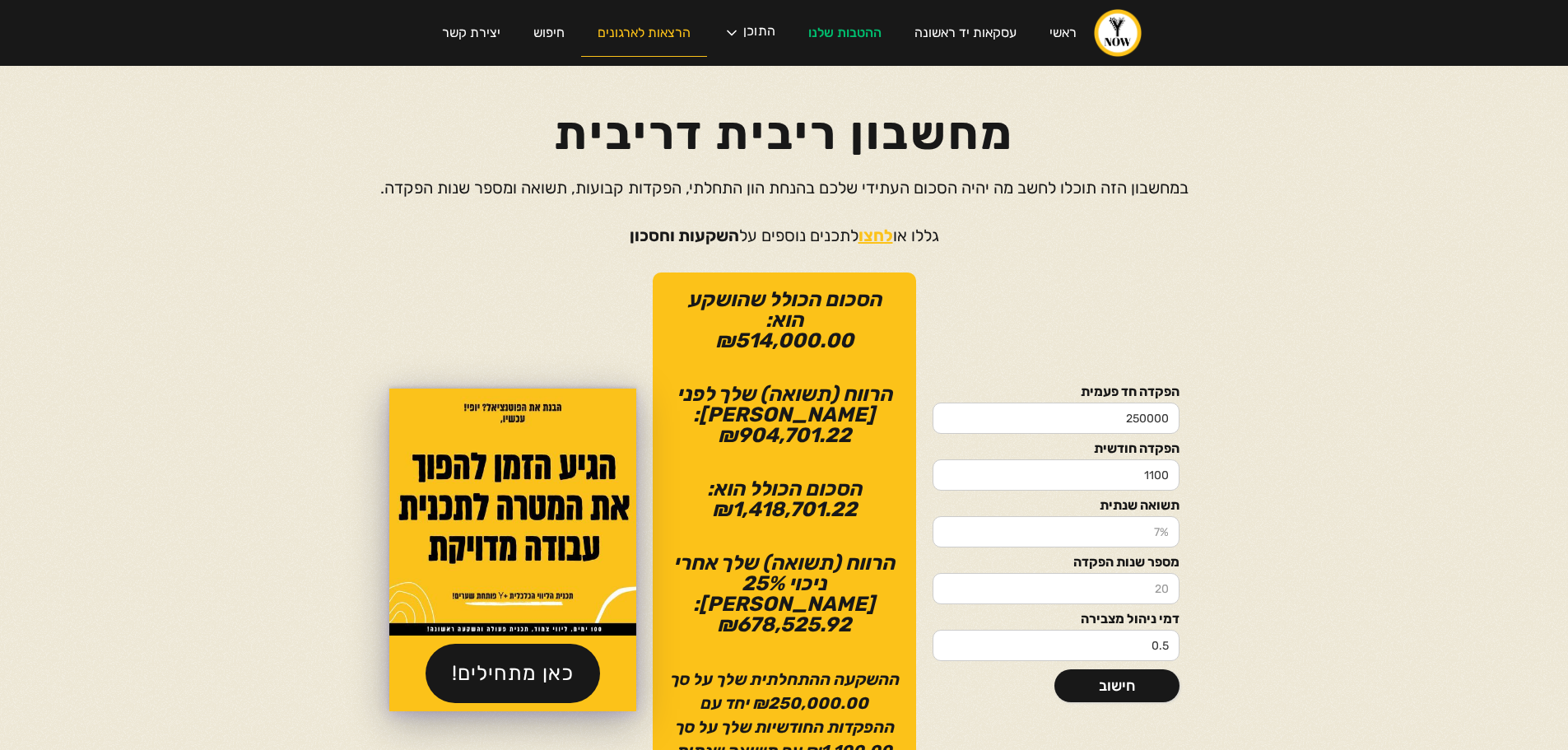
click at [638, 25] on link "הרצאות לארגונים" at bounding box center [644, 33] width 126 height 47
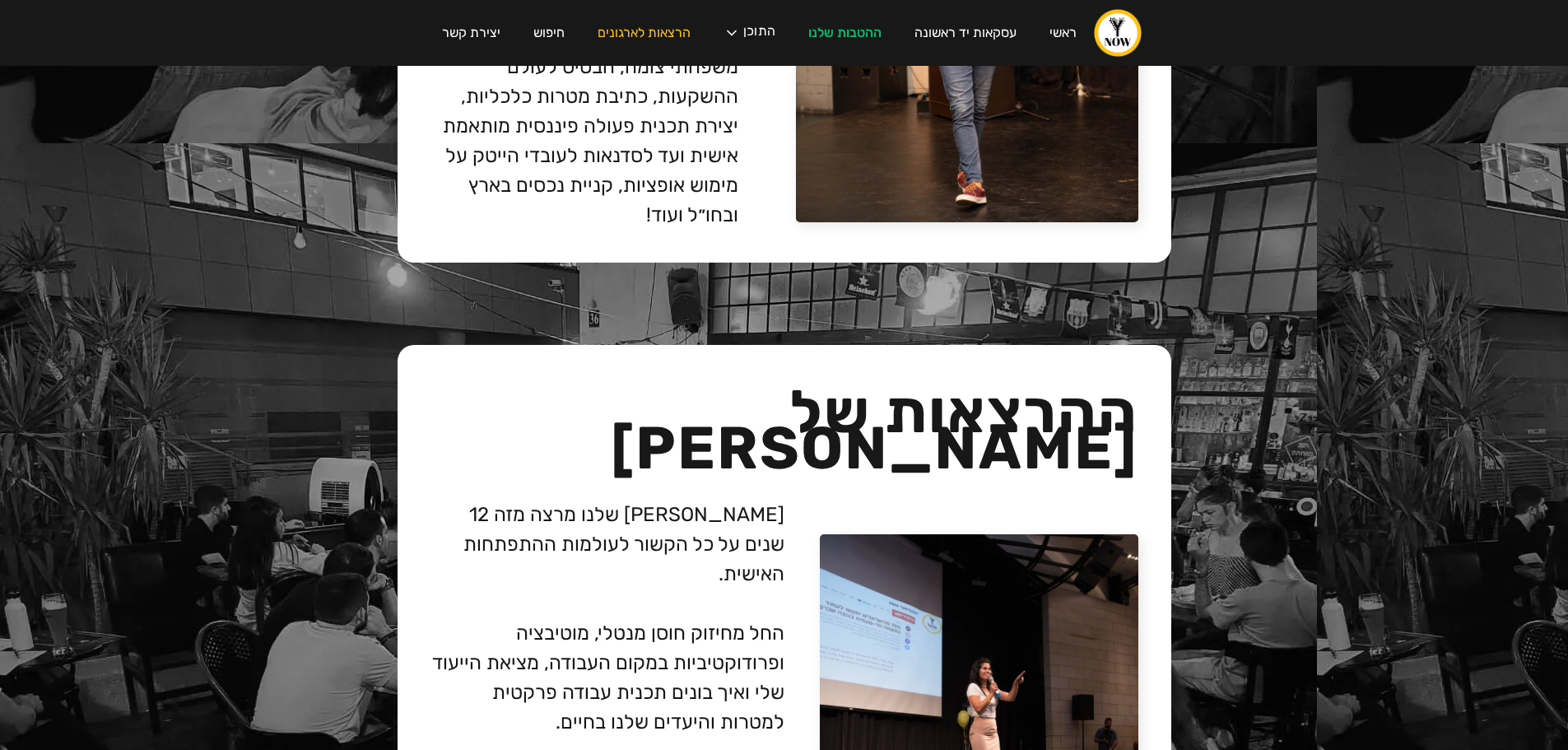
drag, startPoint x: 1228, startPoint y: 481, endPoint x: 1376, endPoint y: 112, distance: 397.6
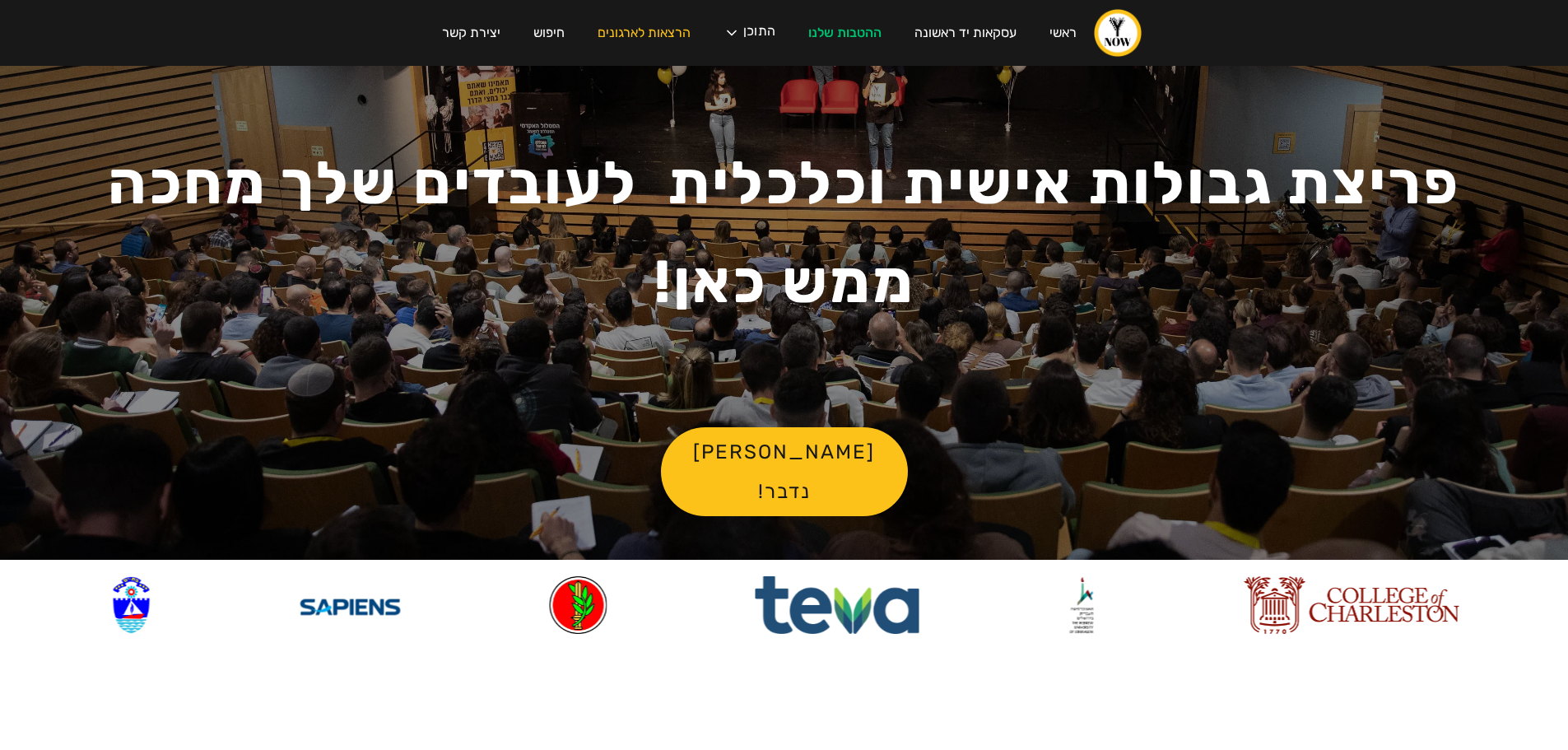
drag, startPoint x: 1285, startPoint y: 393, endPoint x: 1258, endPoint y: 3, distance: 390.9
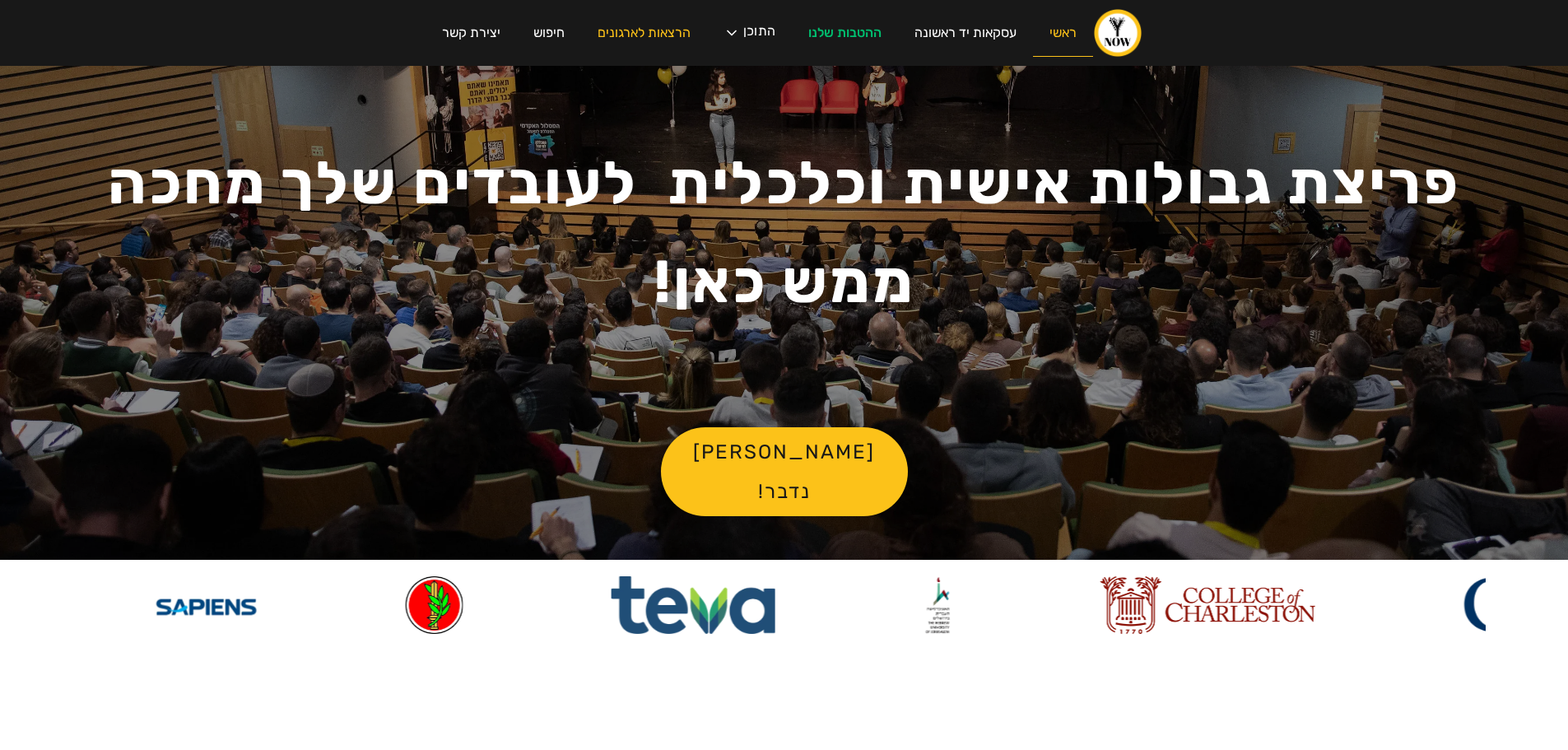
click at [1075, 15] on link "ראשי" at bounding box center [1062, 33] width 60 height 47
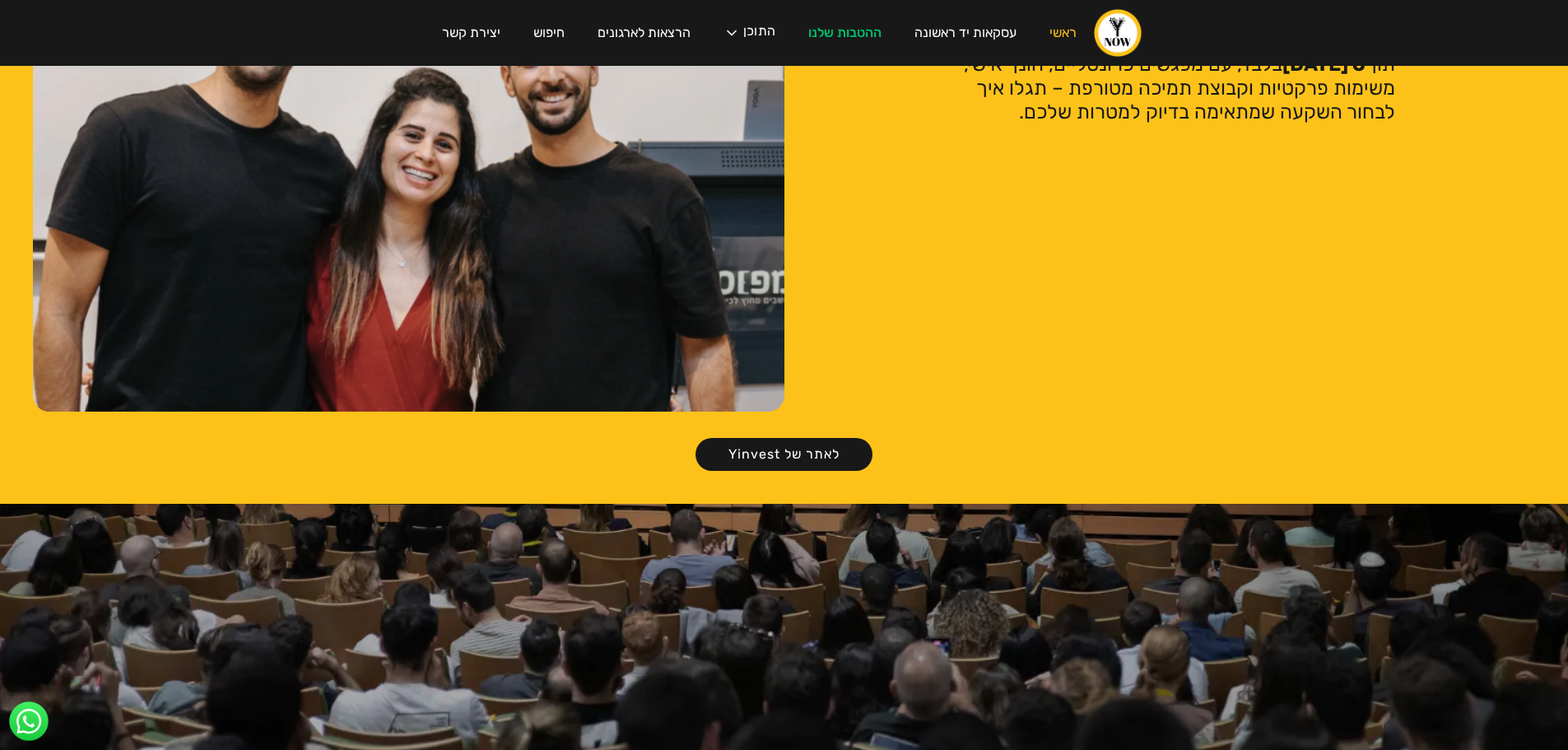
scroll to position [3456, 0]
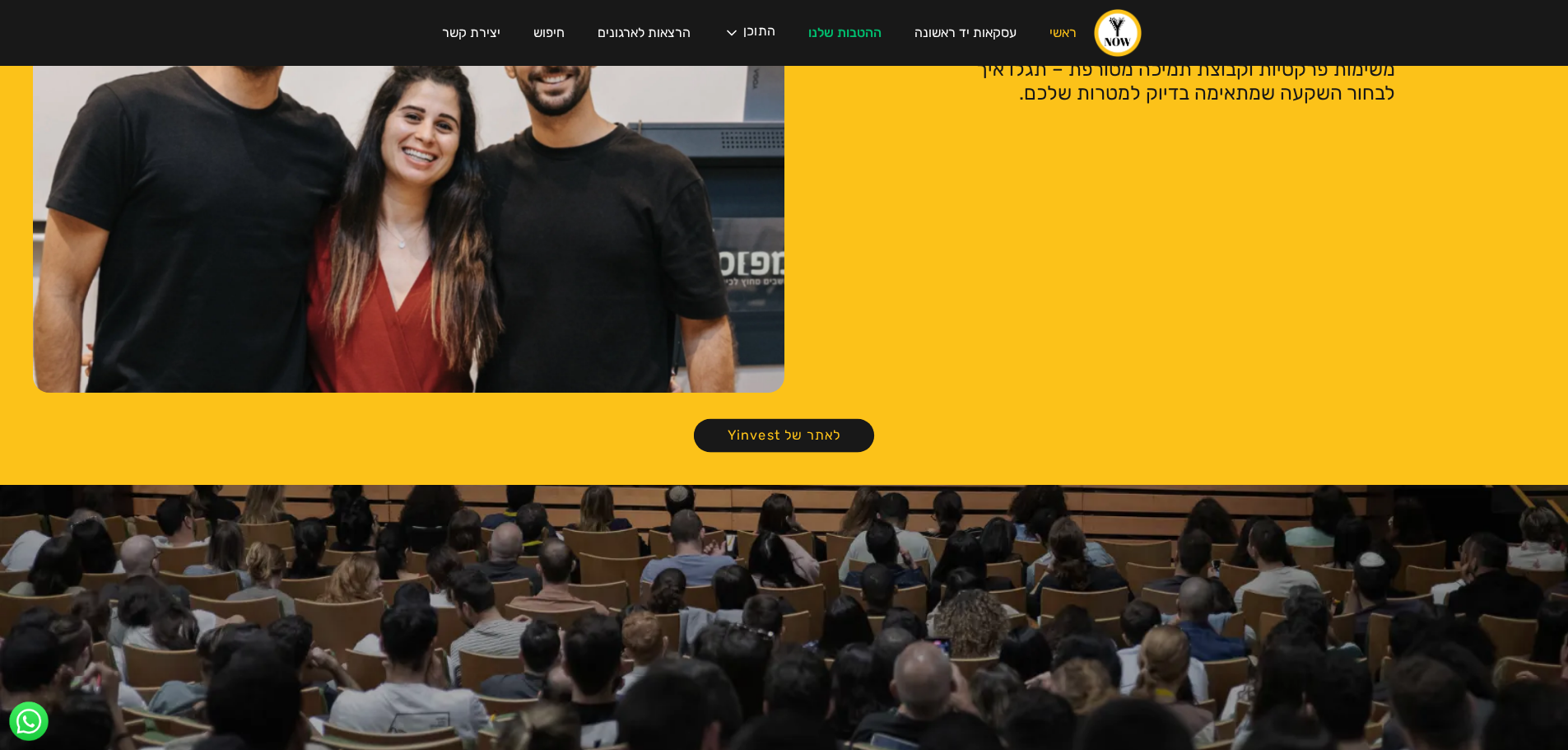
click at [779, 421] on link "לאתר של Yinvest" at bounding box center [784, 436] width 180 height 34
